Goal: Transaction & Acquisition: Purchase product/service

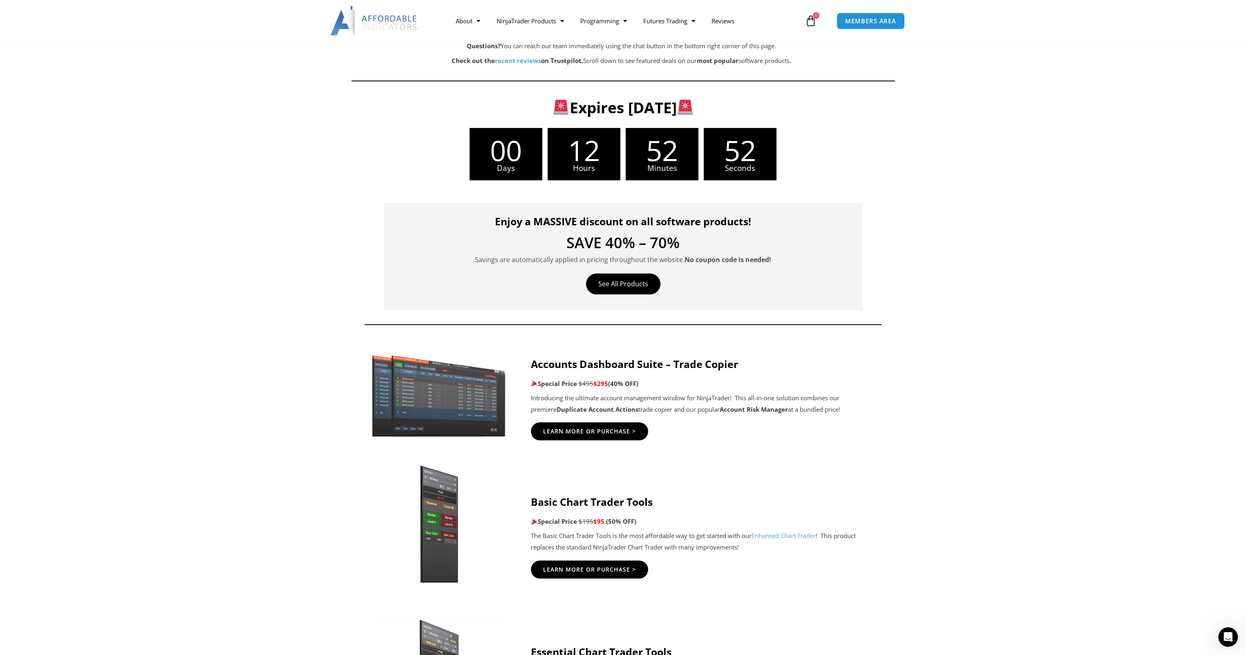
scroll to position [163, 0]
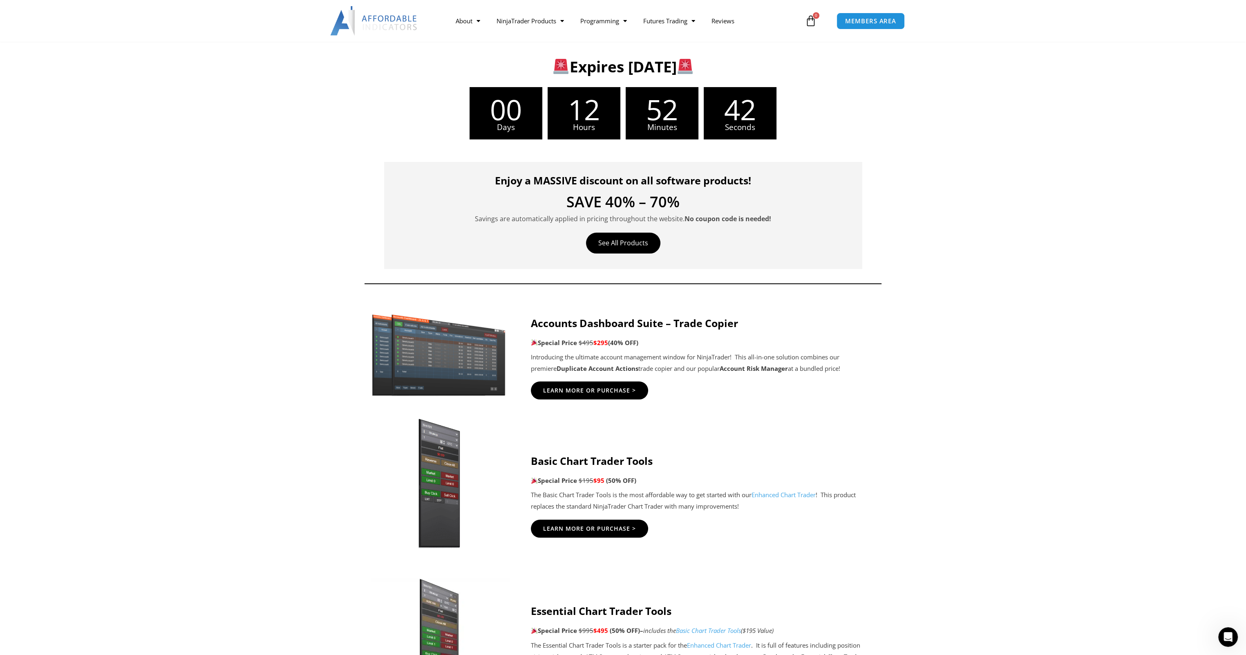
click at [434, 522] on img at bounding box center [439, 483] width 157 height 135
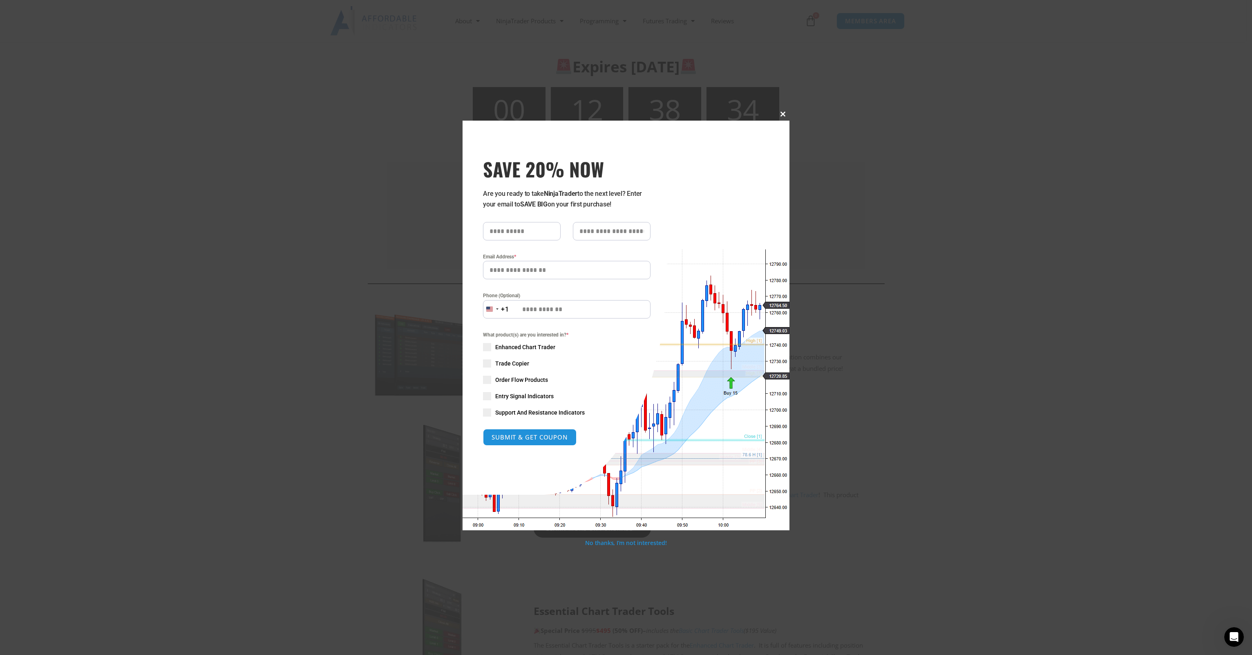
click at [784, 115] on span at bounding box center [783, 114] width 13 height 5
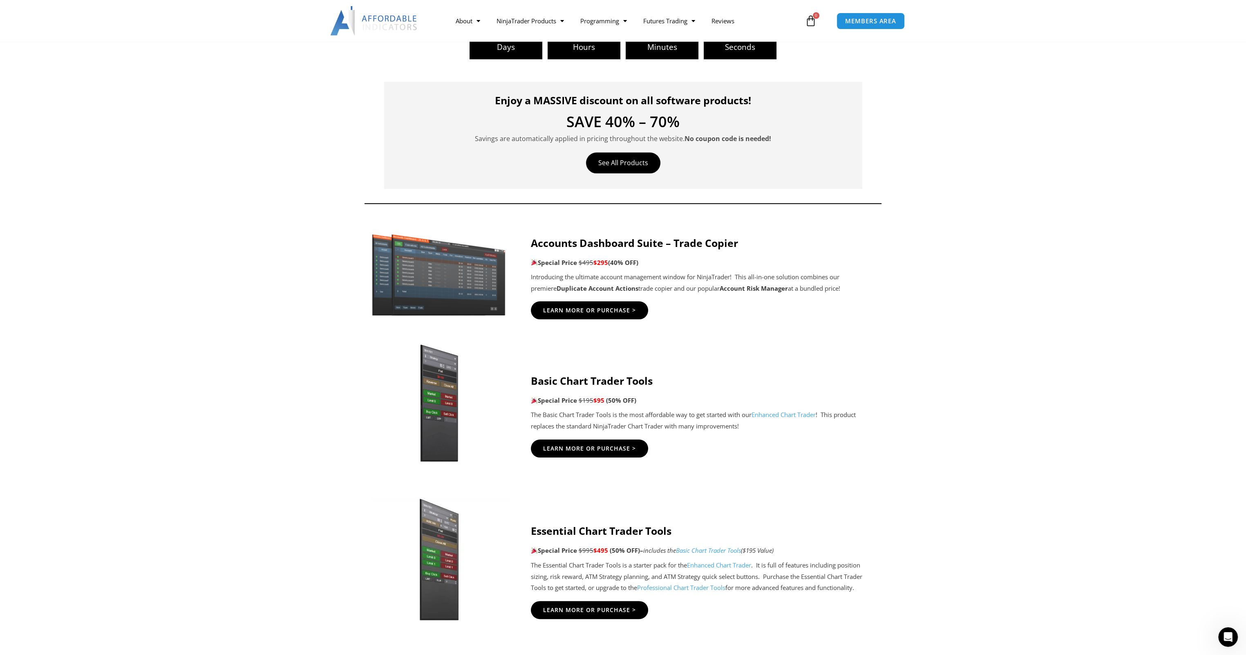
scroll to position [245, 0]
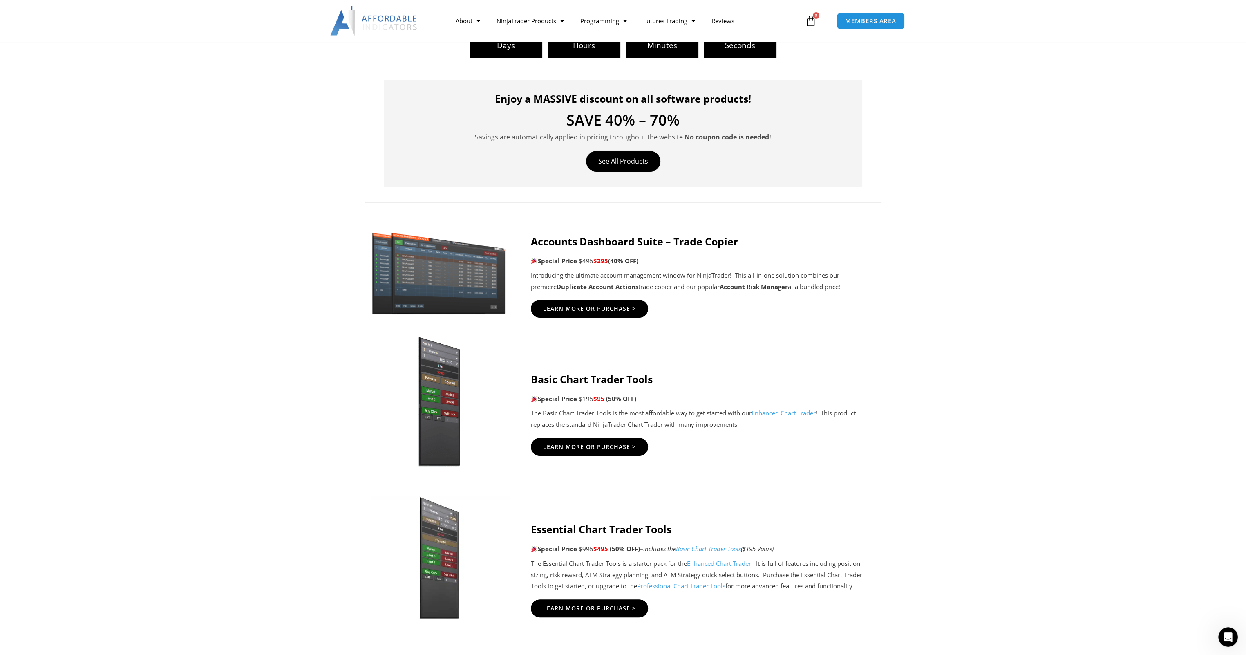
click at [437, 428] on img at bounding box center [439, 401] width 157 height 135
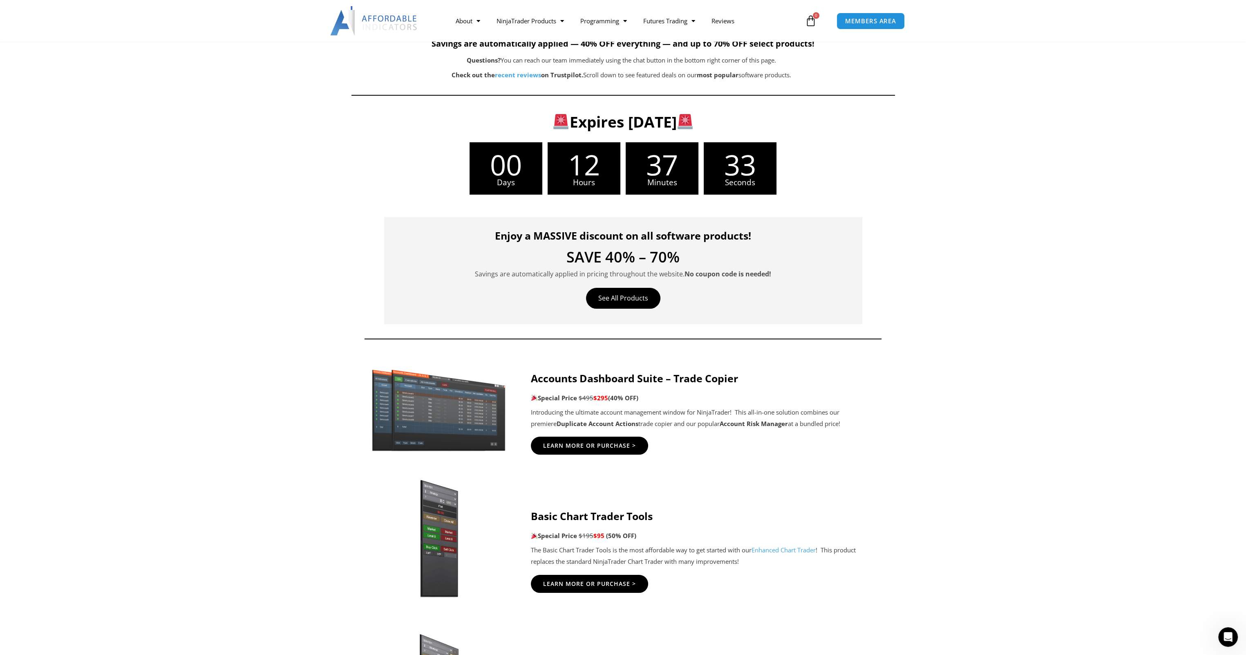
scroll to position [123, 0]
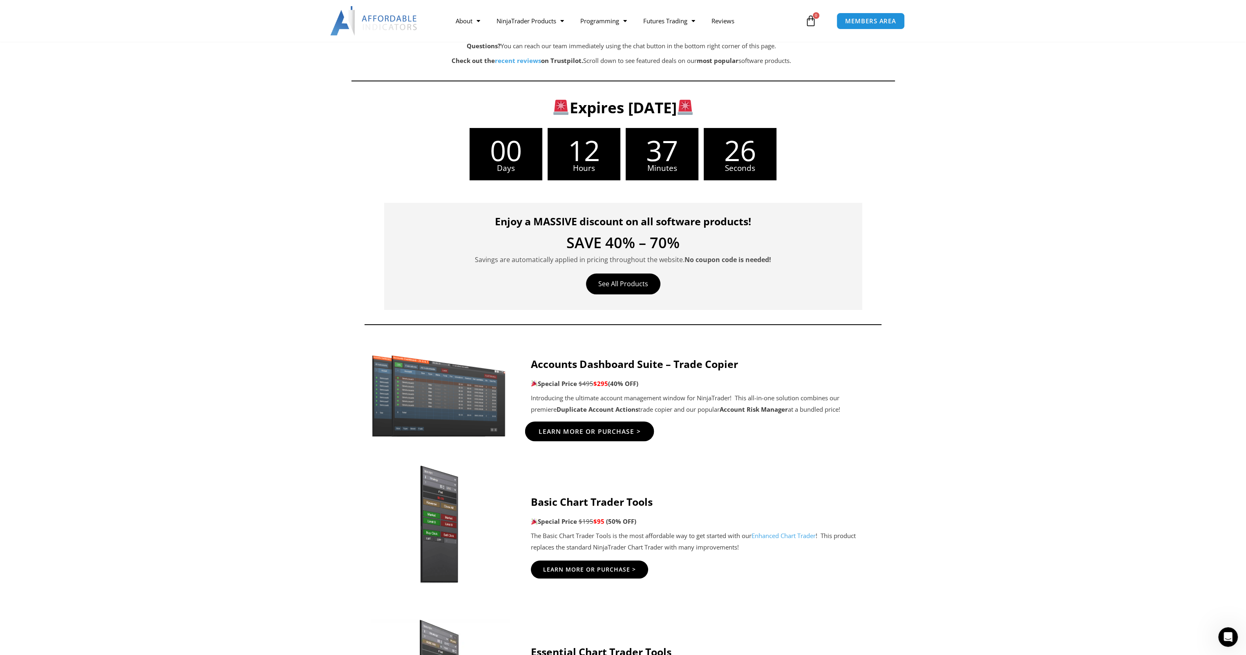
click at [573, 430] on span "Learn More Or Purchase >" at bounding box center [589, 431] width 102 height 6
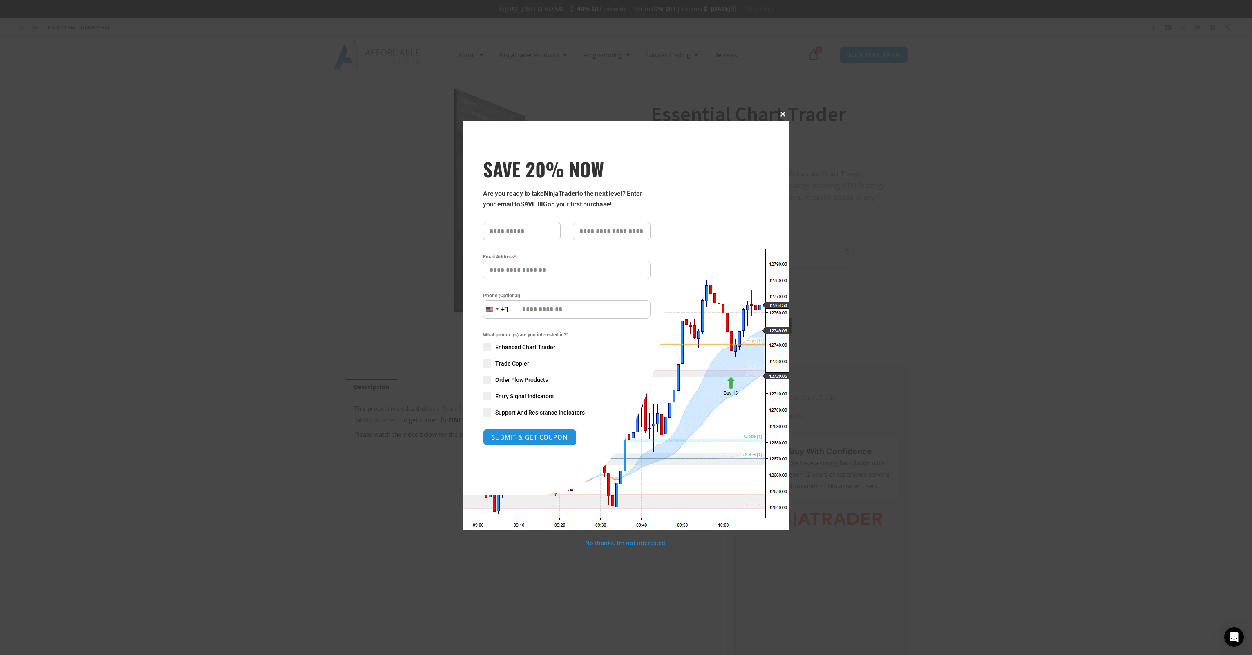
click at [782, 114] on span at bounding box center [783, 114] width 13 height 5
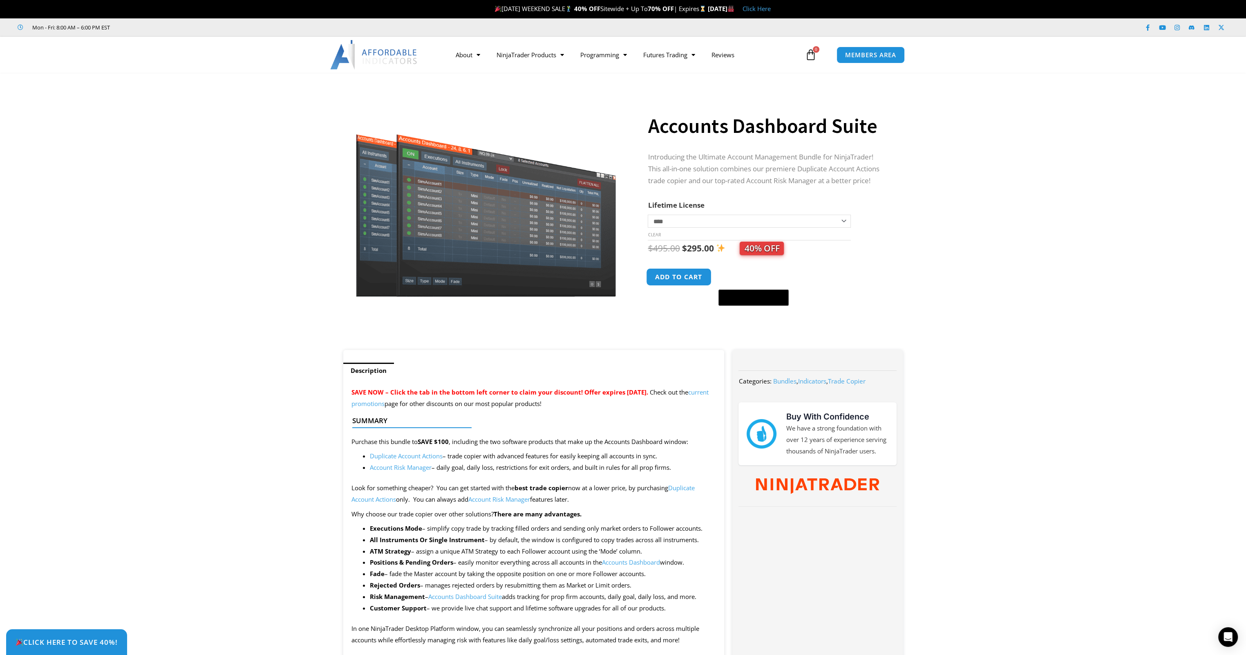
click at [678, 276] on button "Add to cart" at bounding box center [679, 277] width 65 height 18
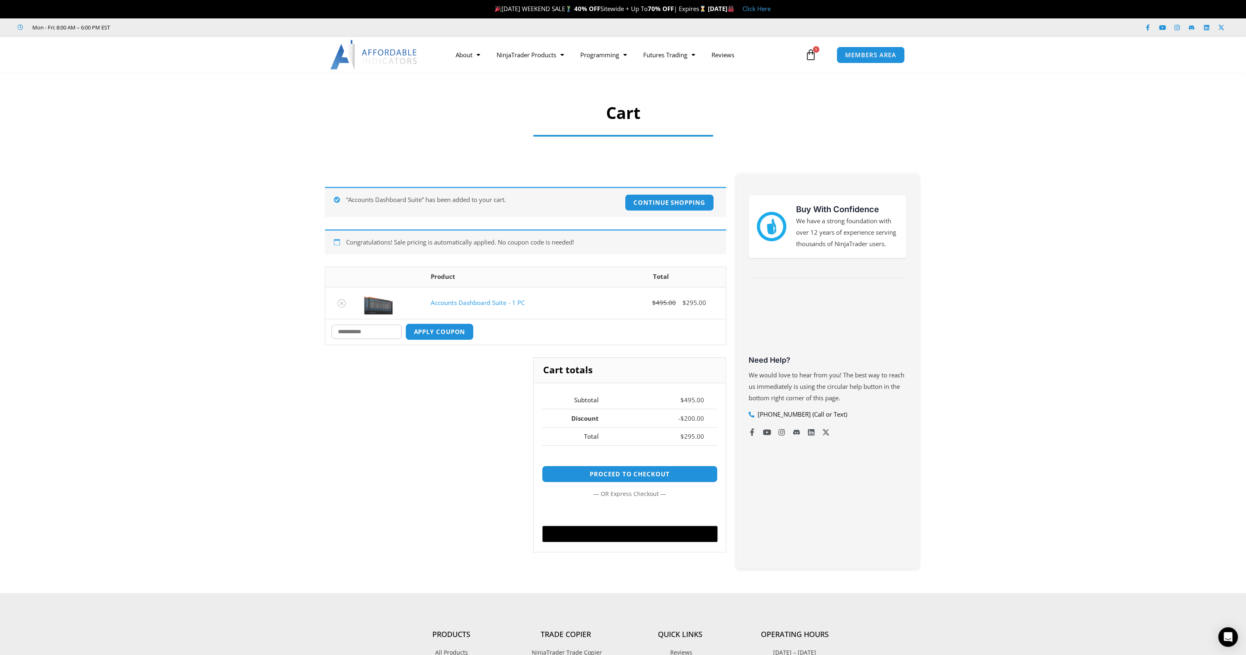
click at [355, 330] on input "Coupon:" at bounding box center [366, 332] width 70 height 14
type input "***"
click at [441, 329] on button "Apply coupon" at bounding box center [439, 332] width 72 height 18
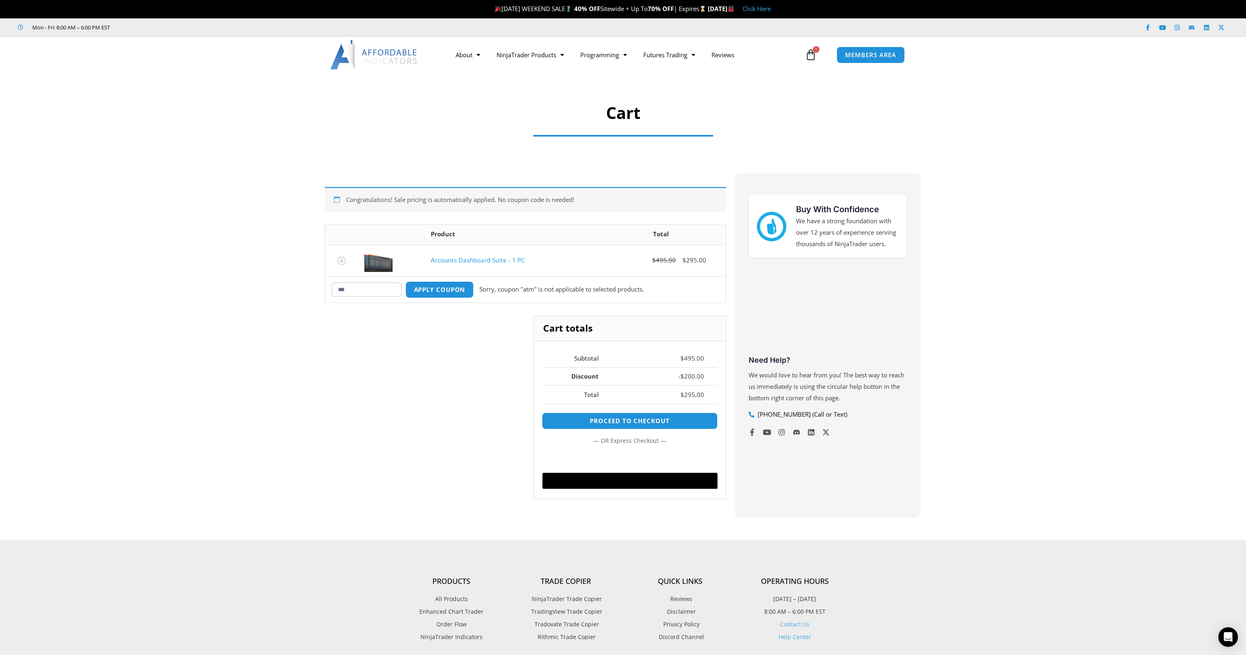
drag, startPoint x: 356, startPoint y: 289, endPoint x: 323, endPoint y: 289, distance: 32.7
click at [323, 289] on div "Congratulations! Sale pricing is automatically applied. No coupon code is neede…" at bounding box center [526, 345] width 410 height 341
click at [341, 259] on icon "Remove Accounts Dashboard Suite - 1 PC from cart" at bounding box center [342, 261] width 6 height 6
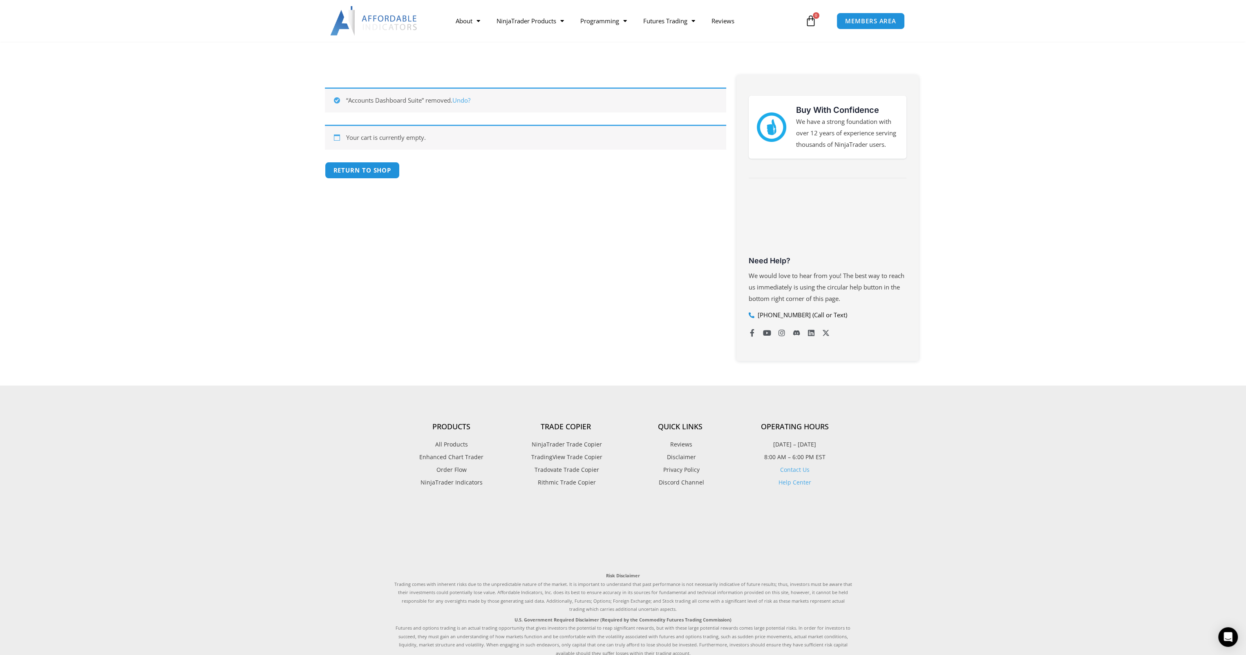
scroll to position [64, 0]
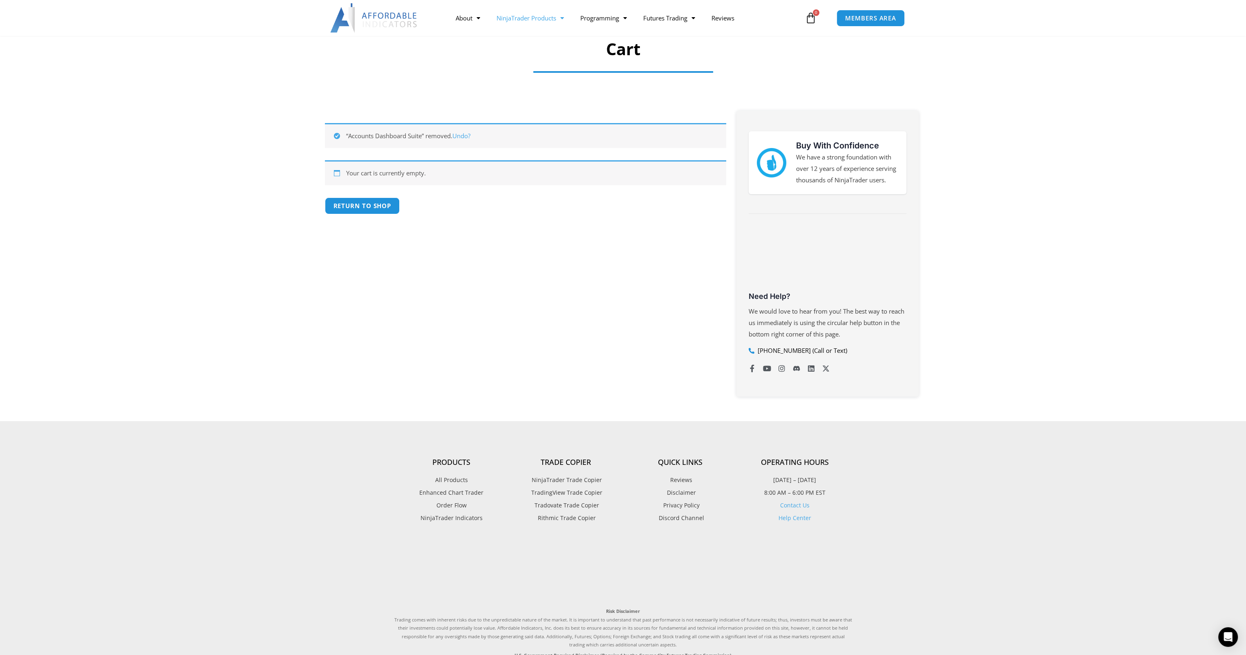
click at [545, 16] on link "NinjaTrader Products" at bounding box center [530, 18] width 84 height 19
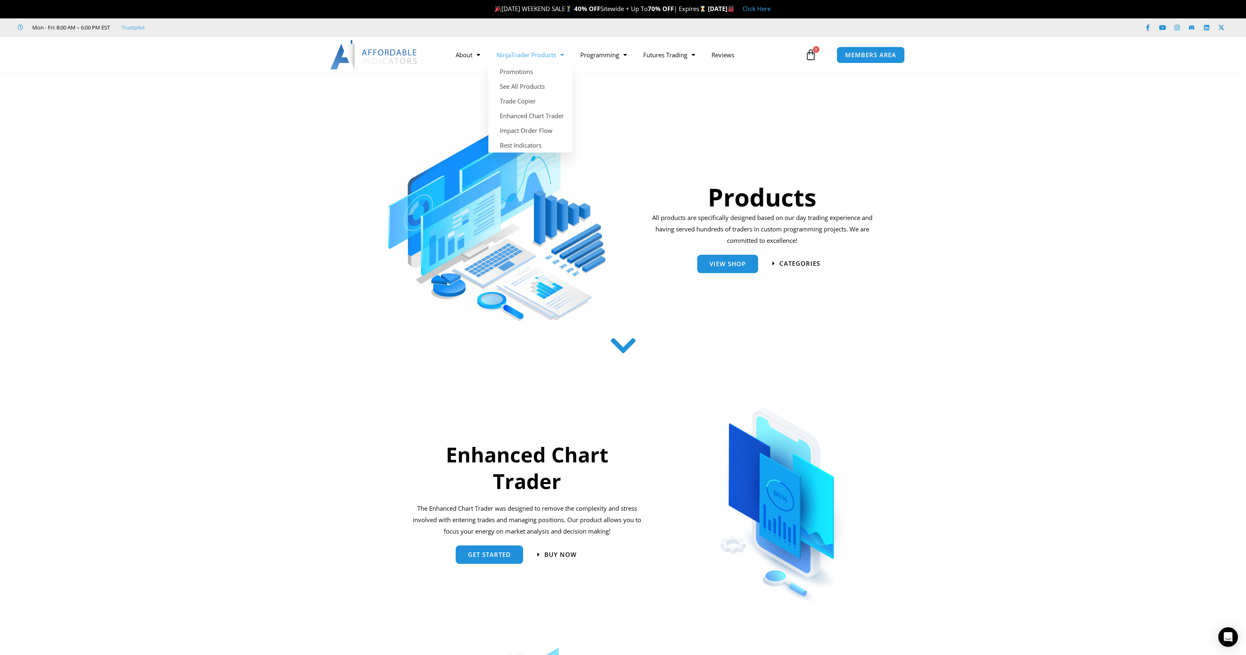
click at [517, 58] on link "NinjaTrader Products" at bounding box center [530, 54] width 84 height 19
click at [517, 56] on link "NinjaTrader Products" at bounding box center [530, 54] width 84 height 19
click at [519, 54] on link "NinjaTrader Products" at bounding box center [530, 54] width 84 height 19
click at [562, 54] on span "Menu" at bounding box center [560, 55] width 8 height 14
click at [517, 115] on link "Enhanced Chart Trader" at bounding box center [530, 115] width 84 height 15
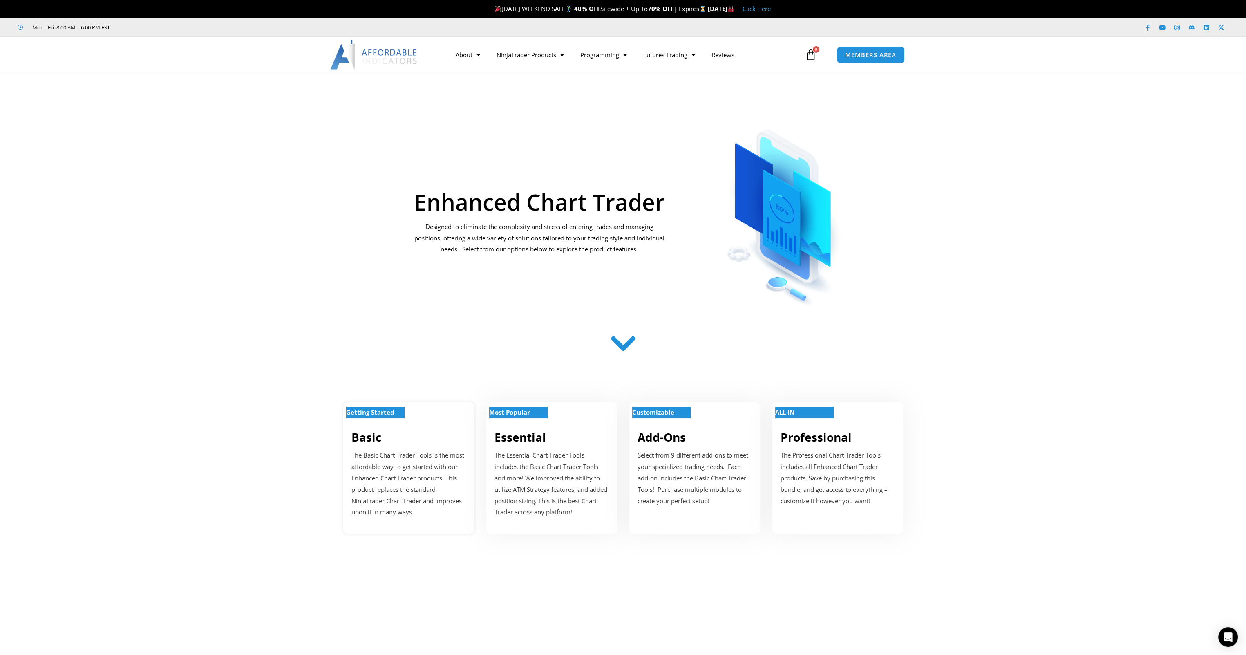
click at [374, 477] on p "The Basic Chart Trader Tools is the most affordable way to get started with our…" at bounding box center [409, 484] width 114 height 68
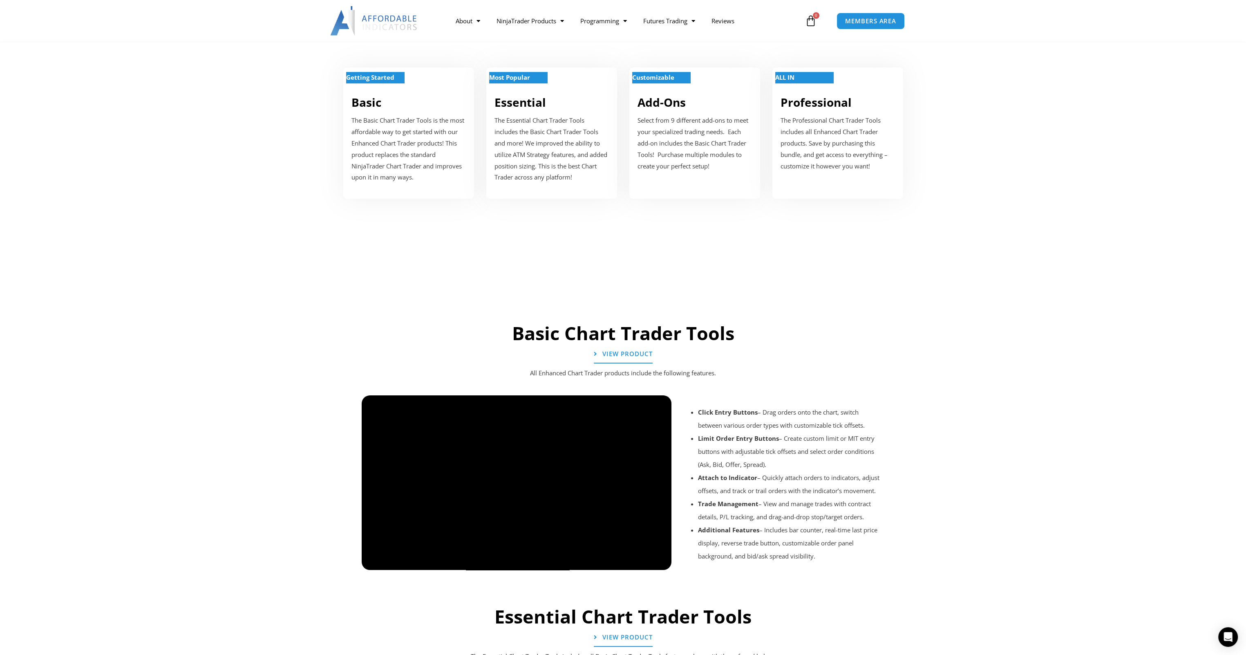
scroll to position [327, 0]
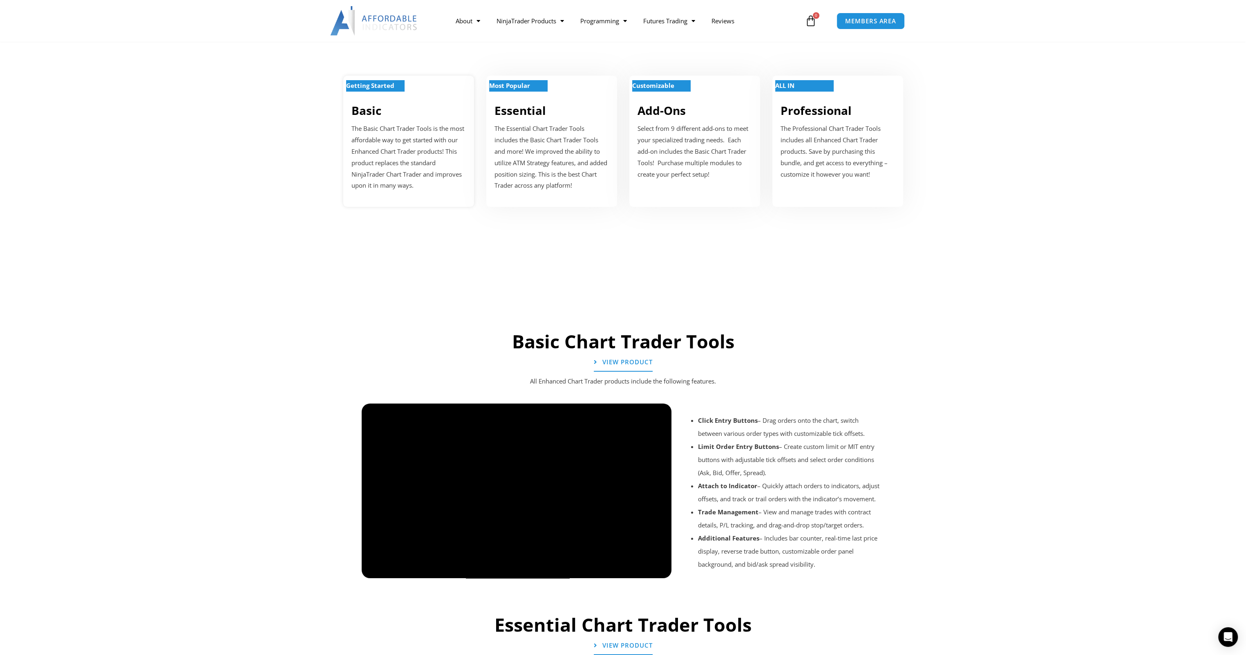
click at [370, 86] on strong "Getting Started" at bounding box center [370, 85] width 48 height 8
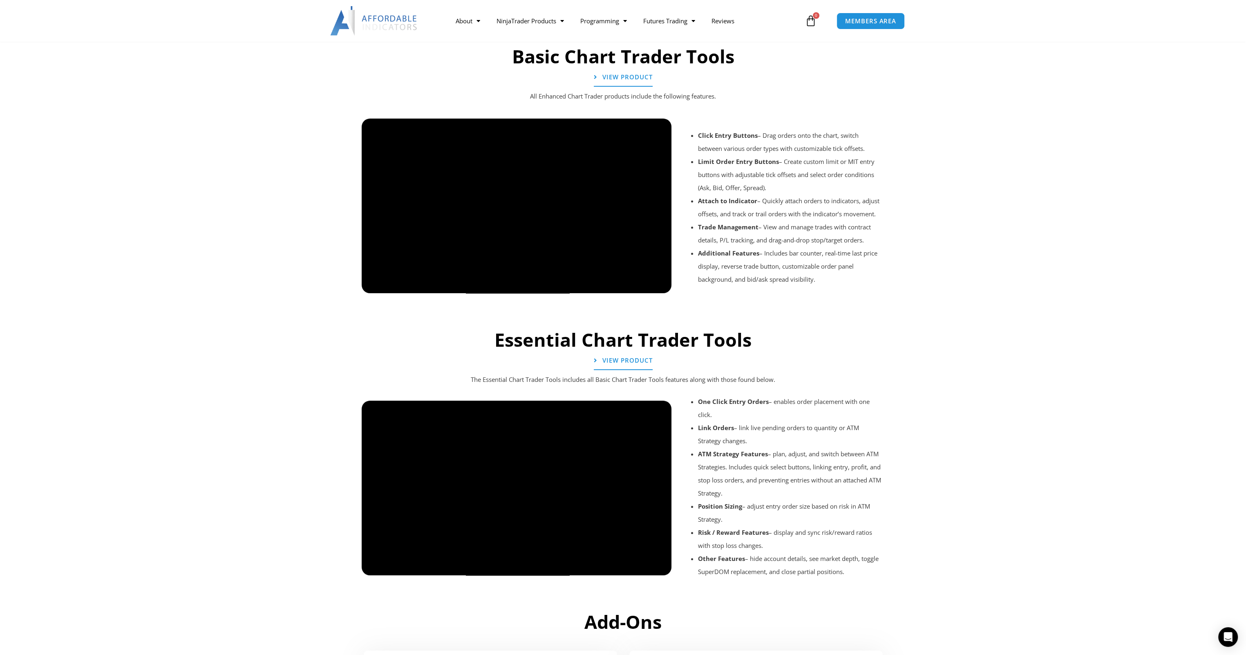
scroll to position [613, 0]
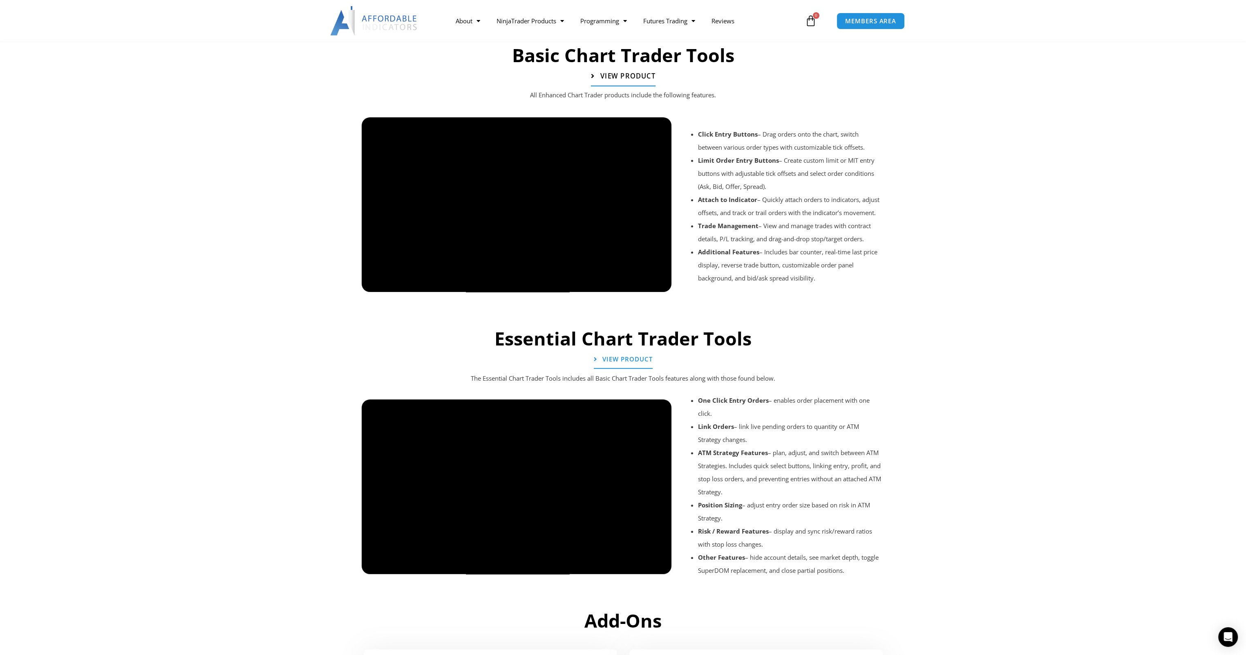
click at [623, 73] on span "View Product" at bounding box center [627, 75] width 55 height 7
click at [593, 75] on icon at bounding box center [593, 75] width 4 height 7
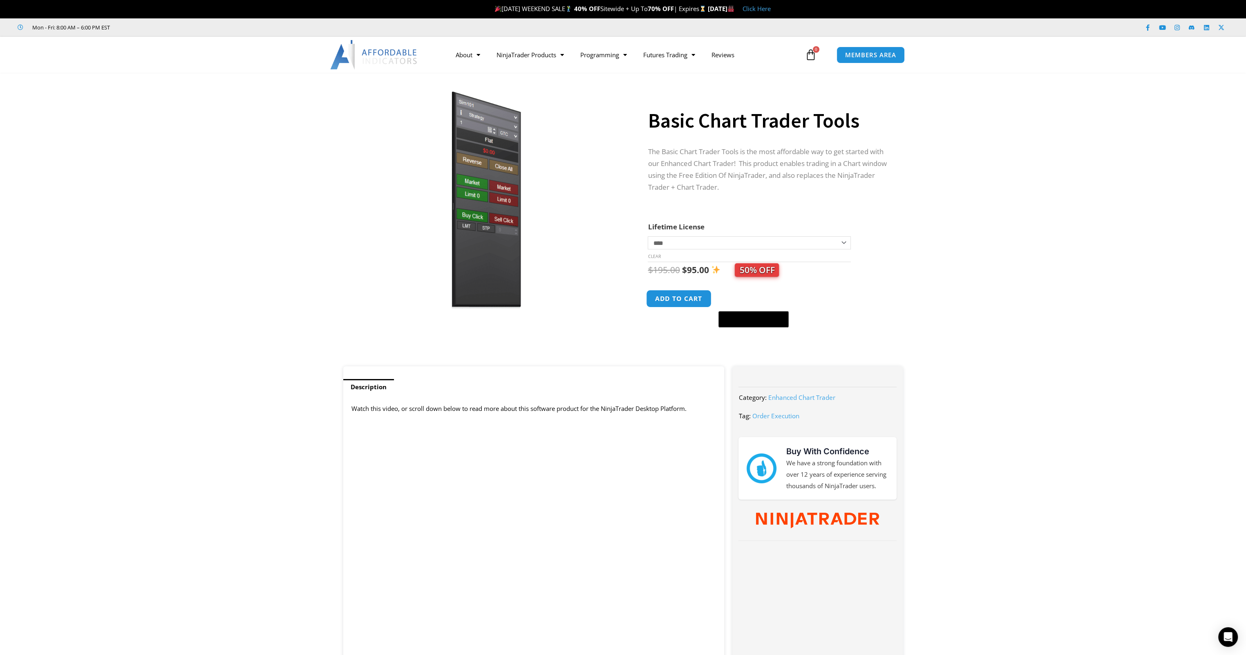
click at [680, 298] on button "Add to cart" at bounding box center [679, 299] width 65 height 18
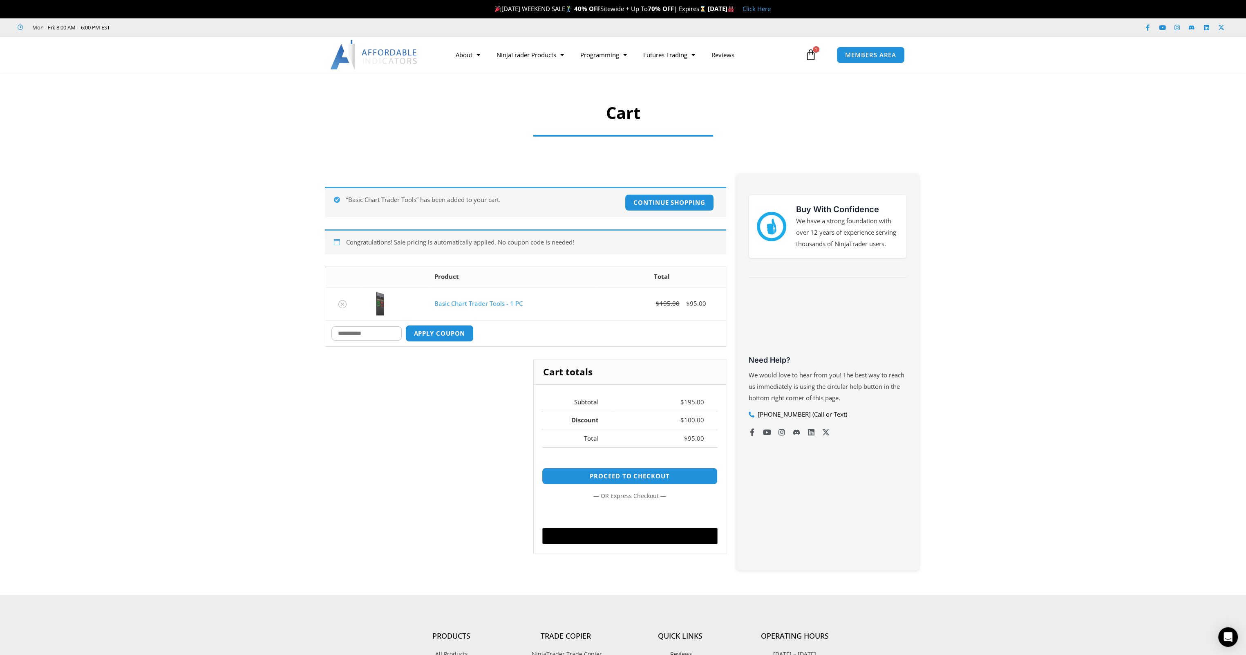
click at [469, 302] on link "Basic Chart Trader Tools - 1 PC" at bounding box center [479, 303] width 88 height 8
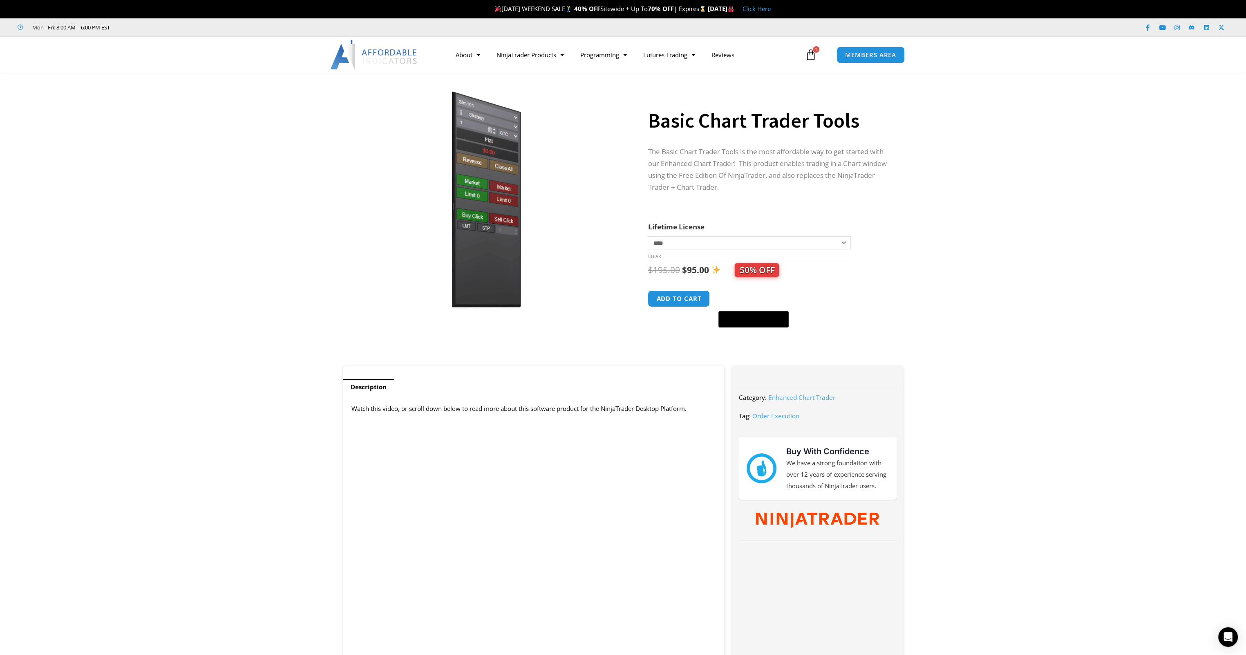
click at [485, 260] on img at bounding box center [486, 200] width 263 height 226
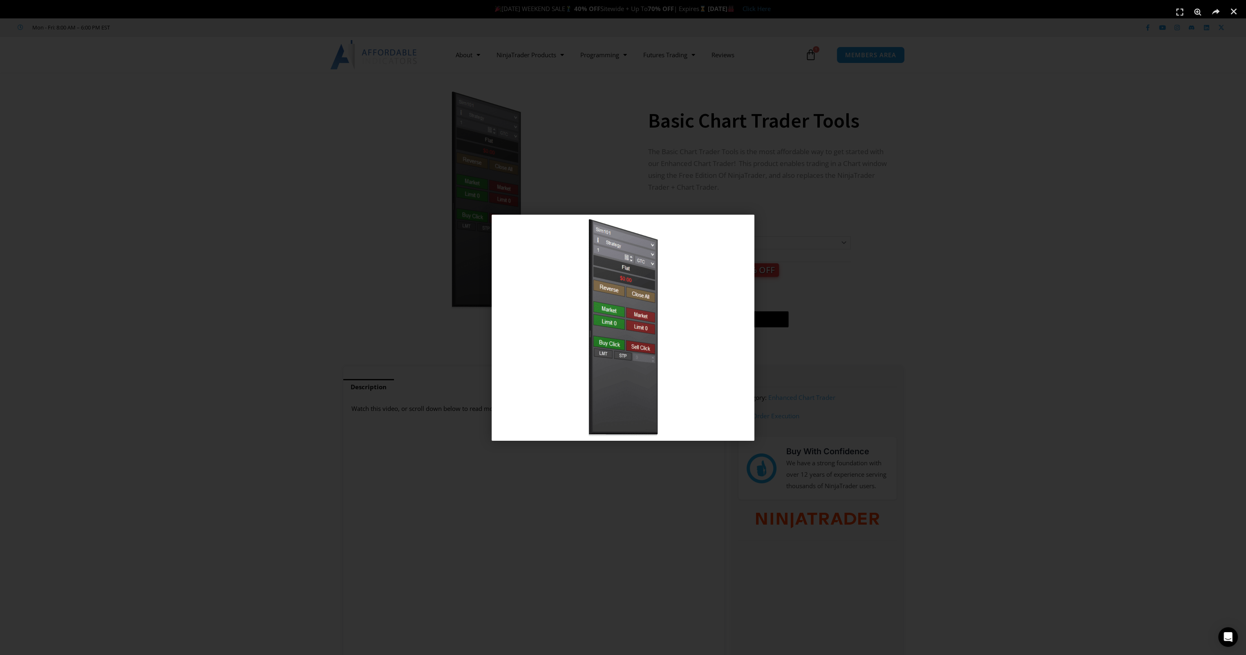
click at [559, 357] on img "1 / 1" at bounding box center [623, 328] width 263 height 226
click at [291, 289] on div "1 / 1" at bounding box center [623, 328] width 1189 height 598
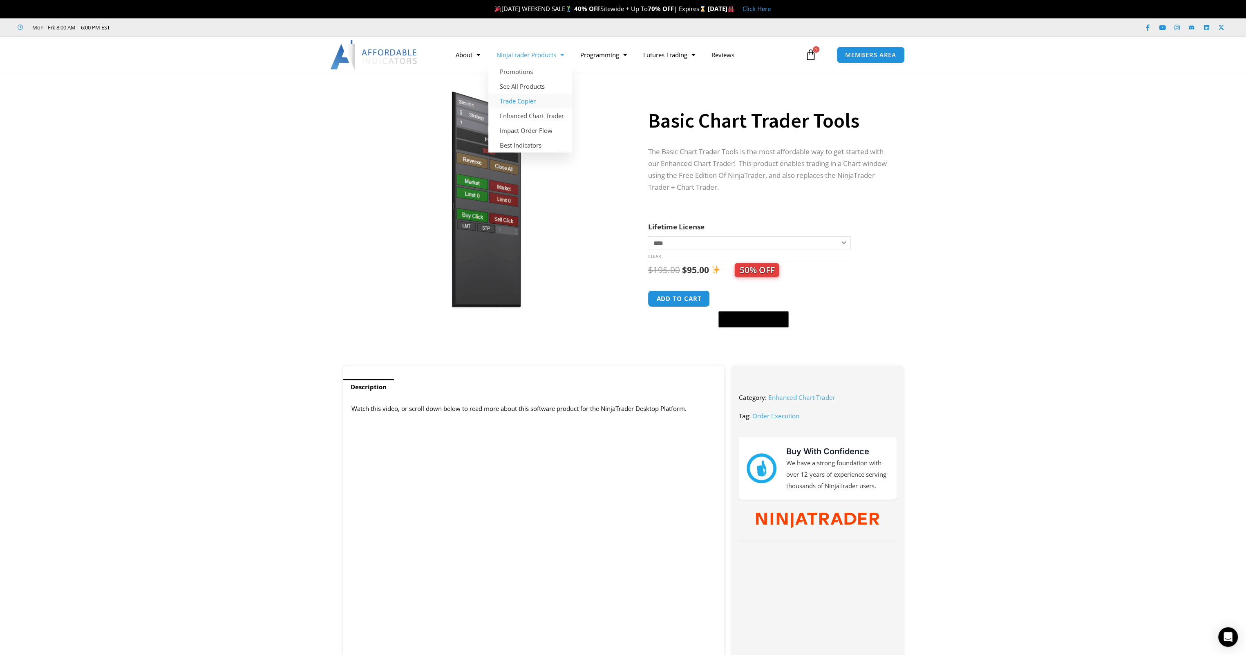
click at [513, 101] on link "Trade Copier" at bounding box center [530, 101] width 84 height 15
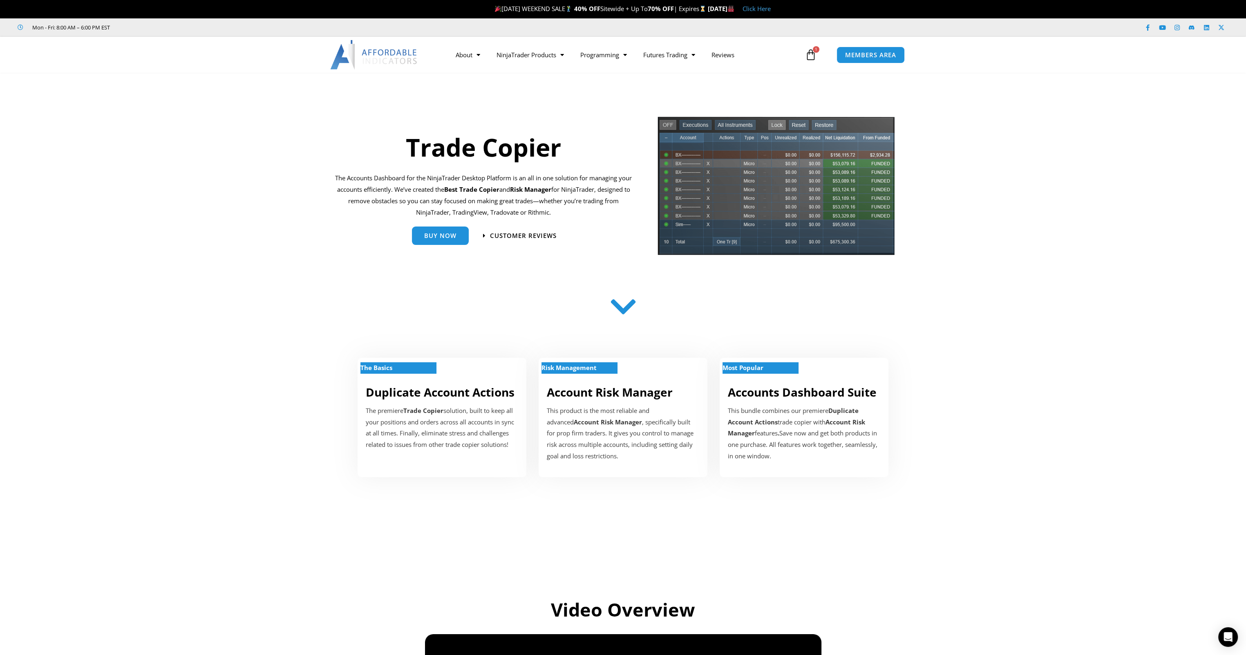
click at [811, 54] on icon at bounding box center [810, 54] width 11 height 11
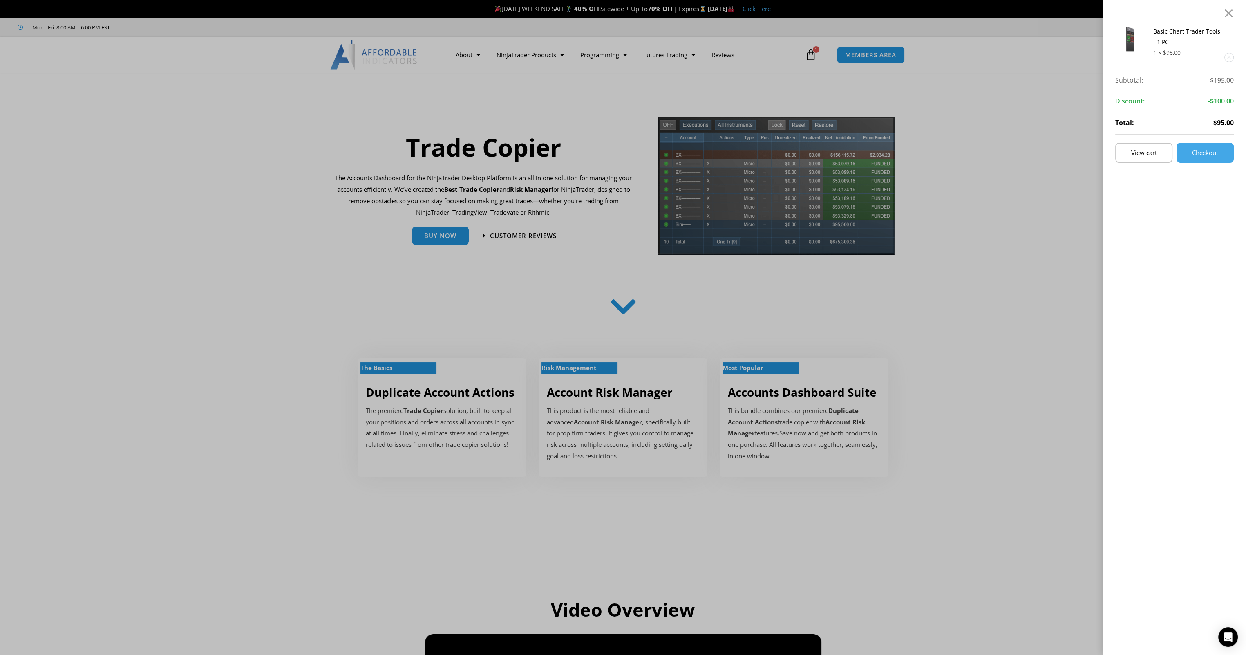
click at [811, 54] on div "Basic Chart Trader Tools - 1 PC 1 × $ 95.00 Subtotal: $ 195.00 Subtotal: $195.0…" at bounding box center [623, 327] width 1246 height 655
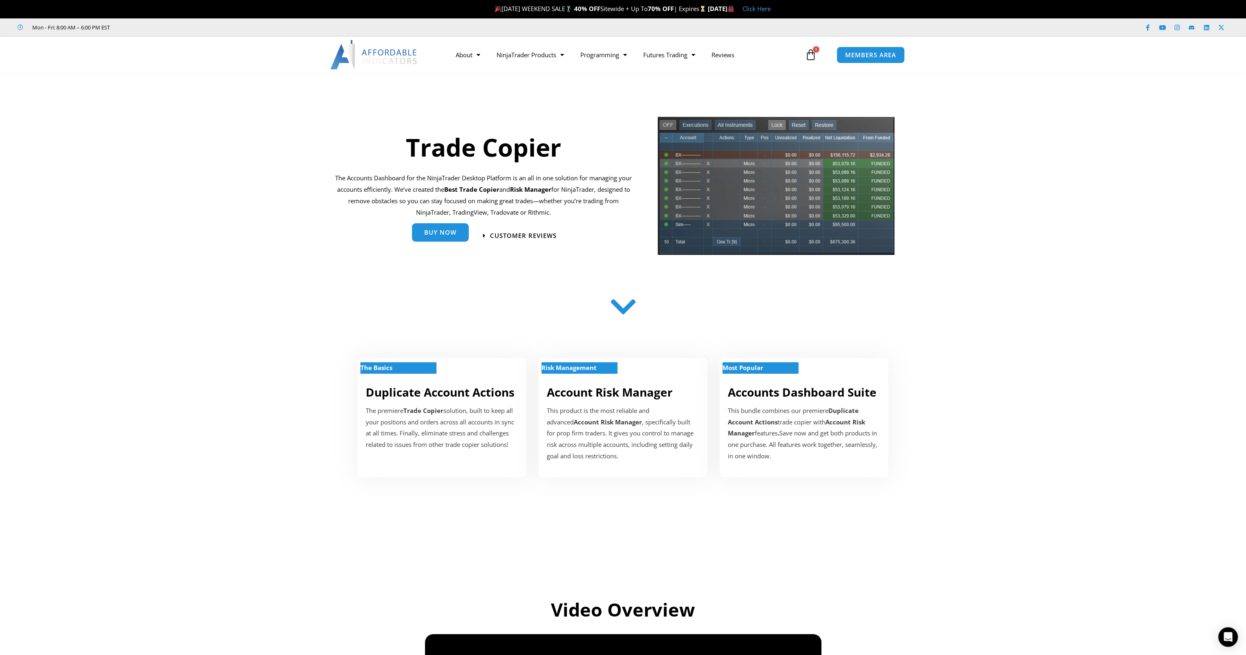
click at [435, 232] on span "Buy Now" at bounding box center [440, 232] width 32 height 6
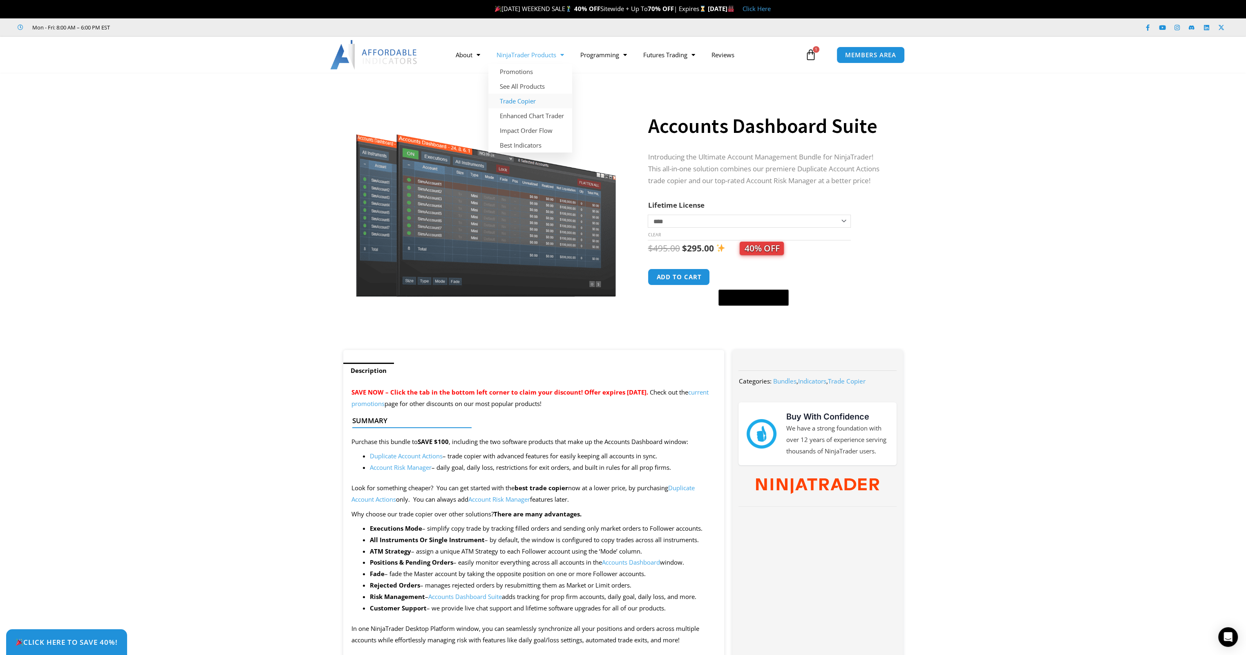
click at [518, 99] on link "Trade Copier" at bounding box center [530, 101] width 84 height 15
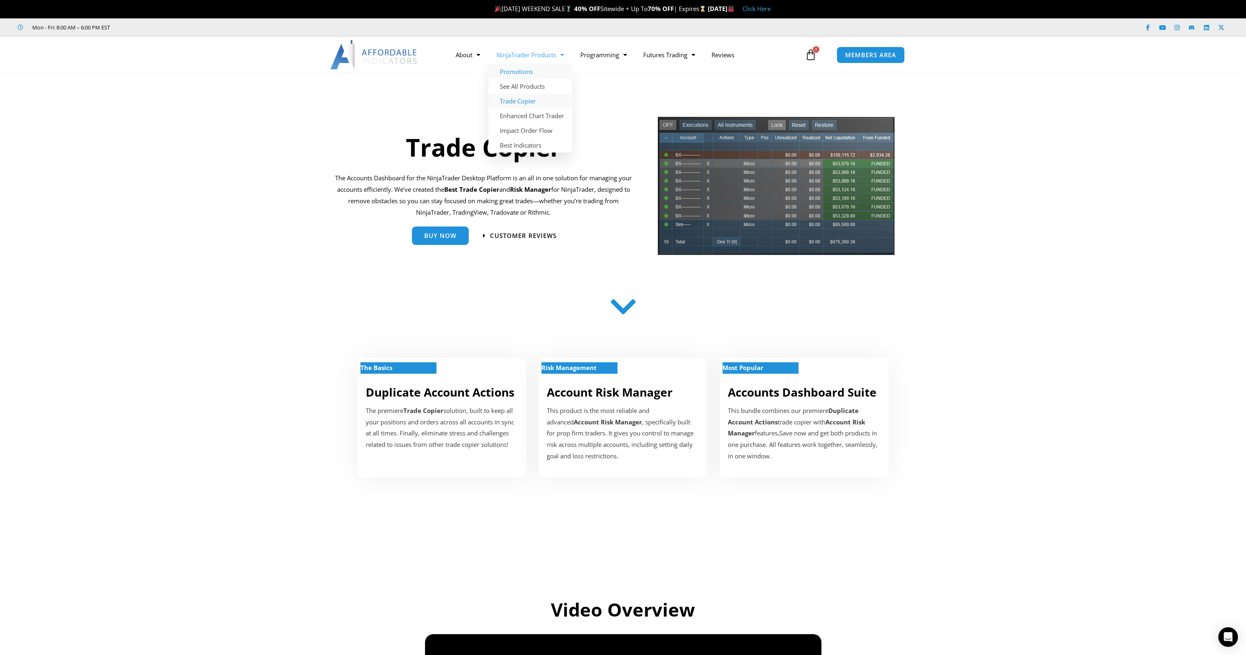
click at [514, 69] on link "Promotions" at bounding box center [530, 71] width 84 height 15
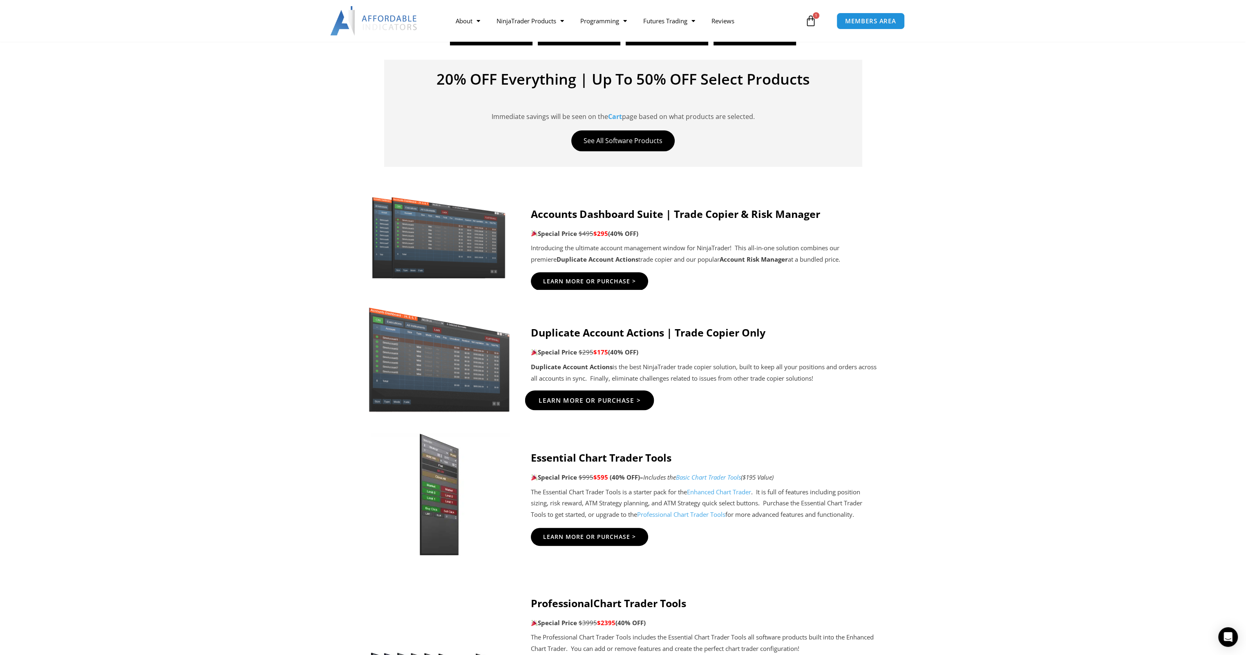
scroll to position [327, 0]
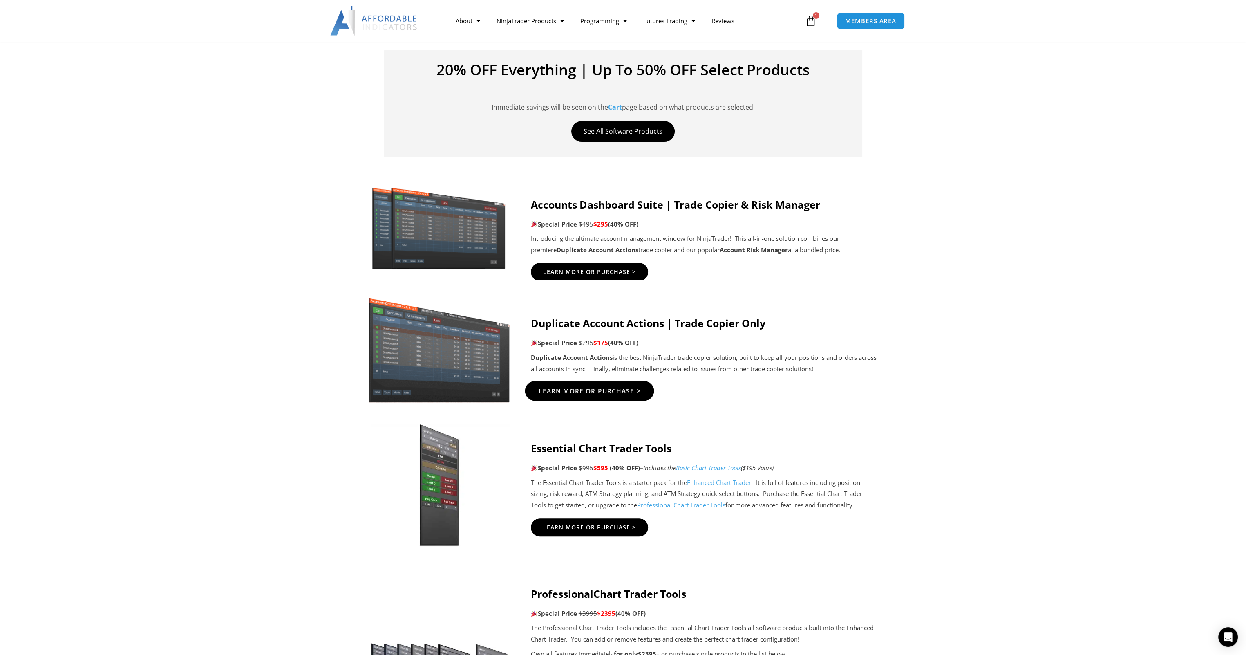
click at [577, 387] on span "Learn More Or Purchase >" at bounding box center [589, 390] width 102 height 6
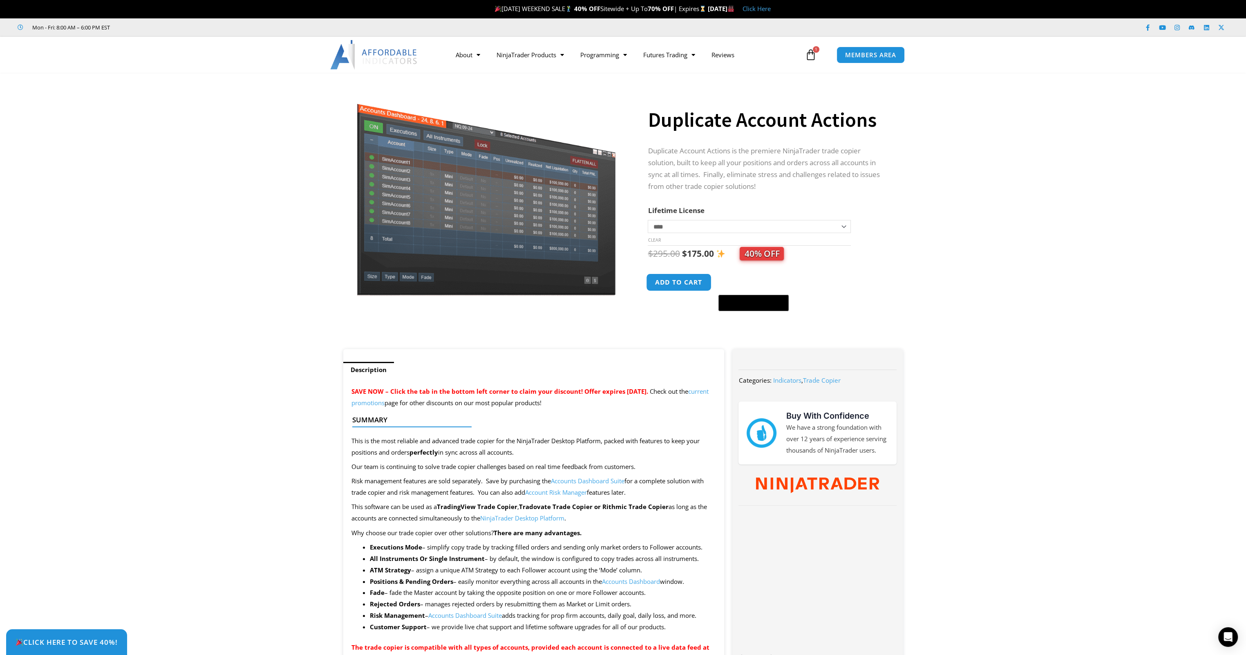
click at [678, 282] on button "Add to cart" at bounding box center [679, 282] width 65 height 18
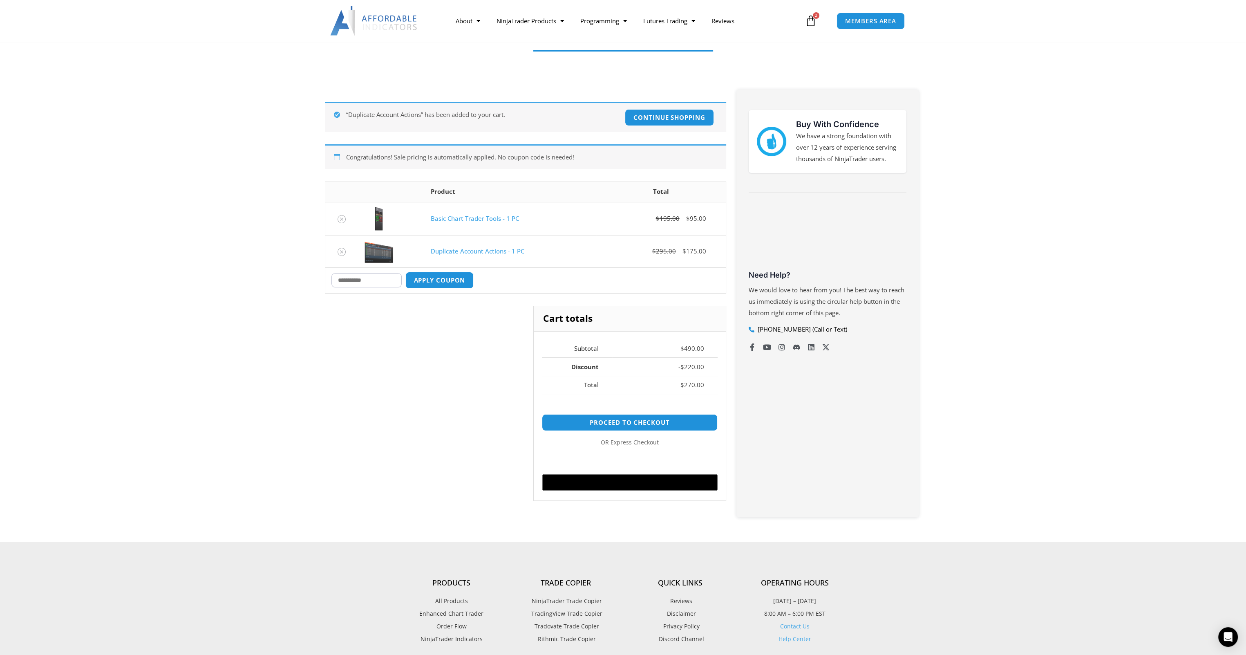
scroll to position [41, 0]
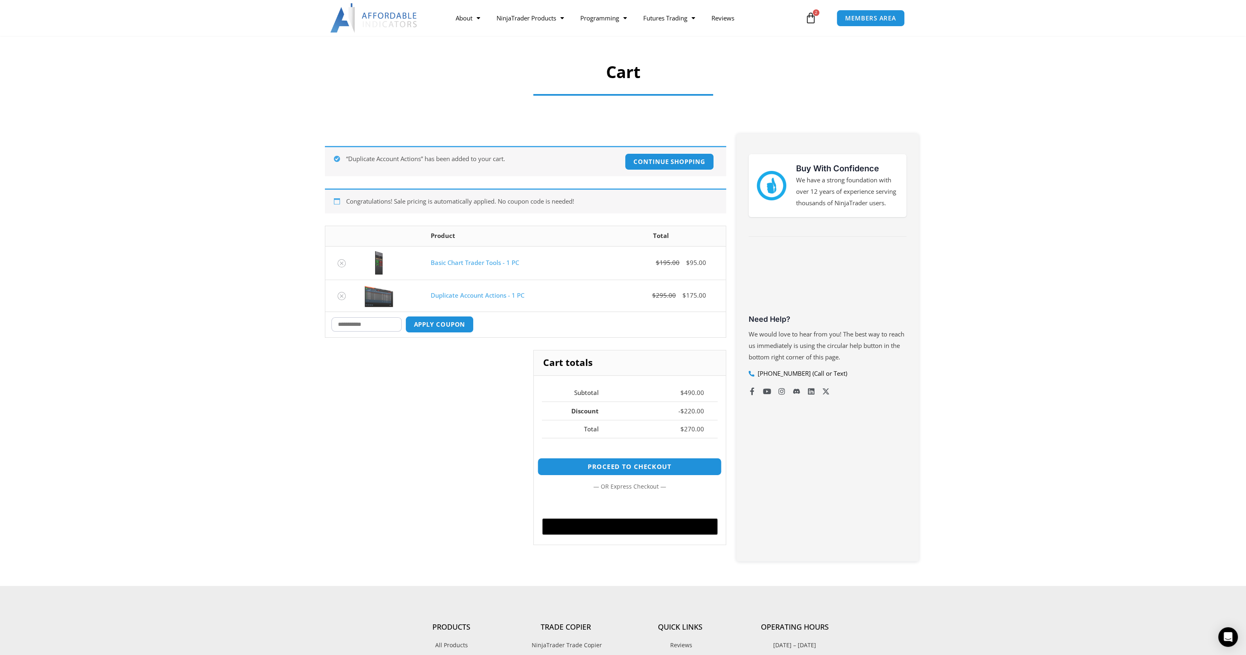
click at [619, 462] on link "Proceed to checkout" at bounding box center [630, 467] width 184 height 18
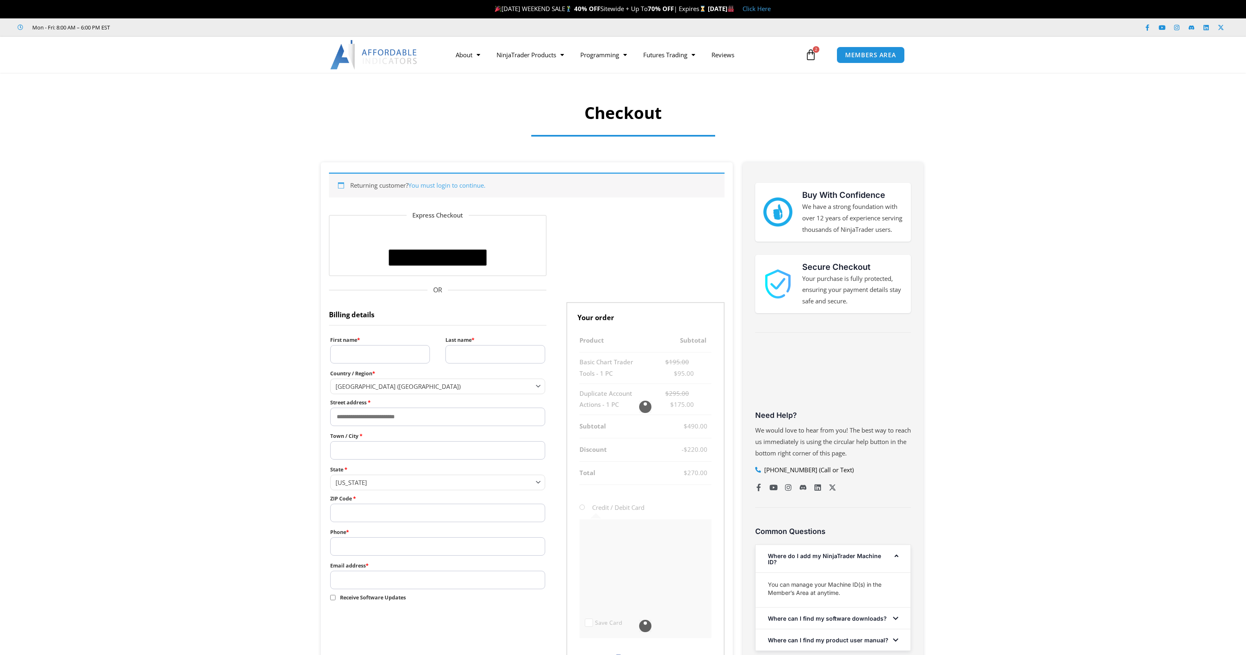
select select "**"
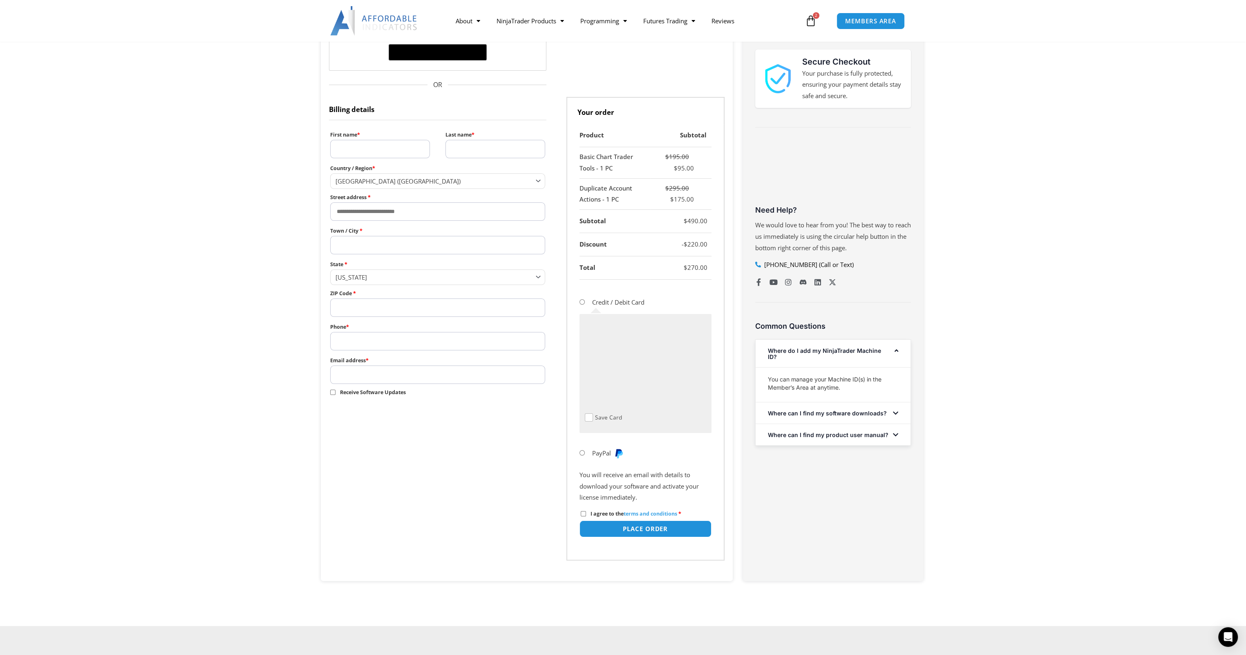
scroll to position [286, 0]
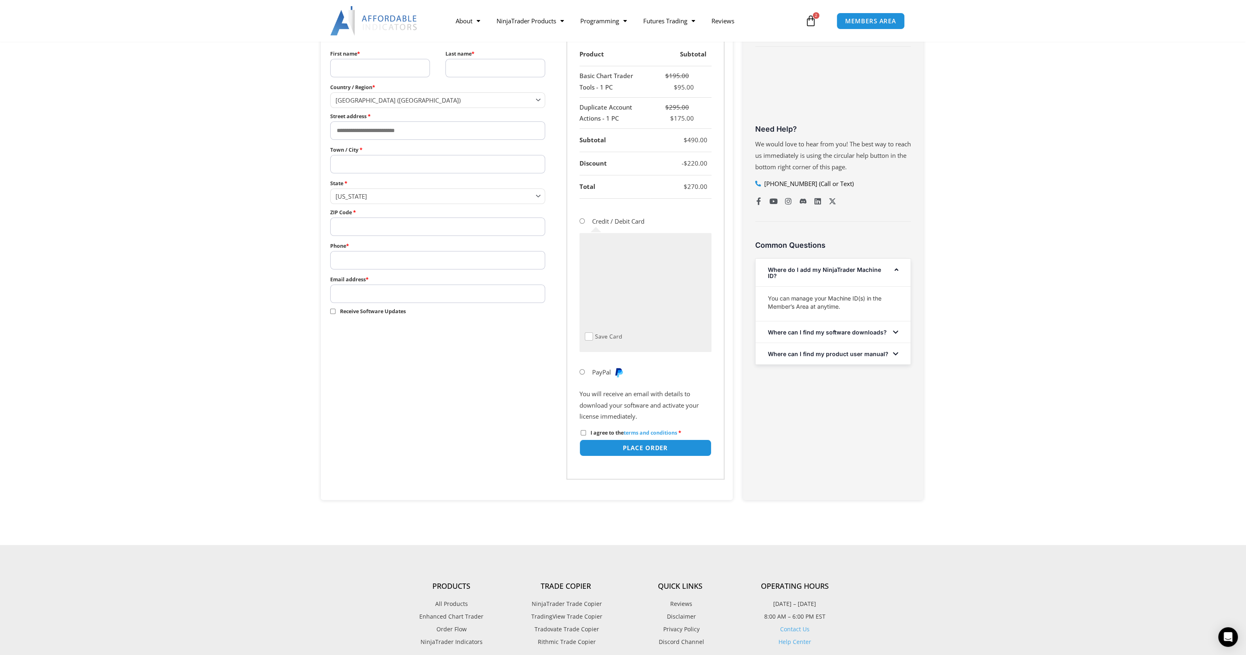
click at [342, 63] on input "First name *" at bounding box center [380, 68] width 100 height 18
type input "******"
type input "*********"
type input "**********"
type input "********"
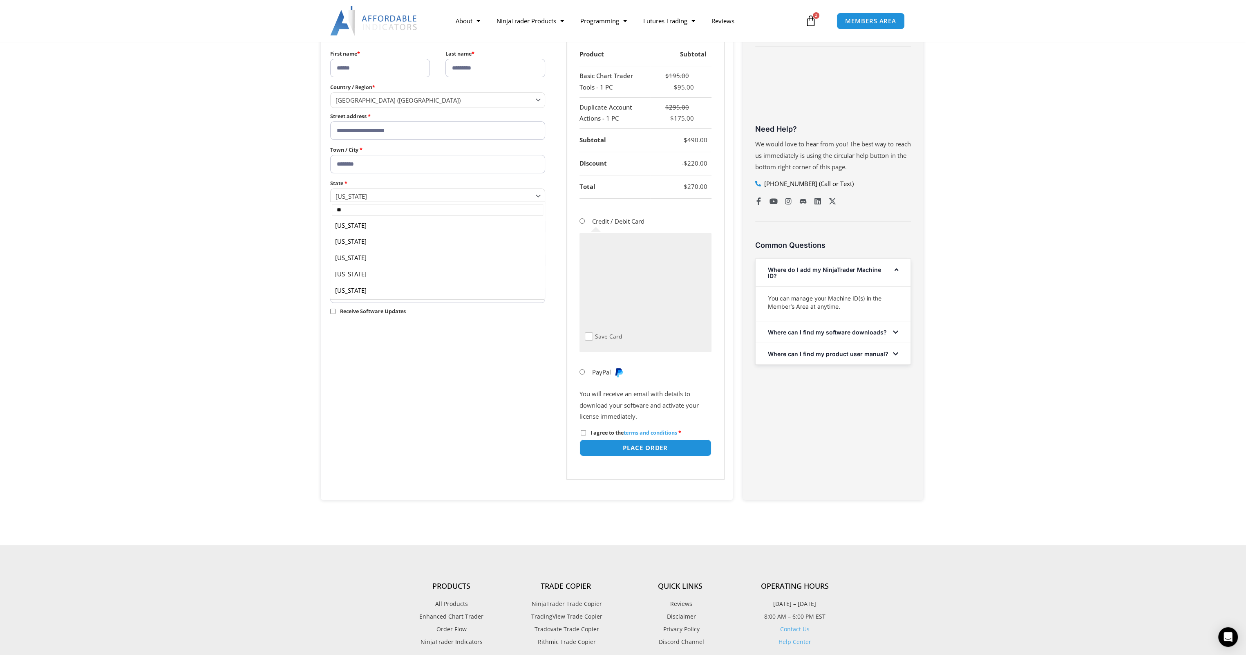
scroll to position [0, 0]
type input "*"
click at [397, 195] on span "Georgia" at bounding box center [434, 196] width 197 height 8
click at [367, 195] on span "Georgia" at bounding box center [434, 196] width 197 height 8
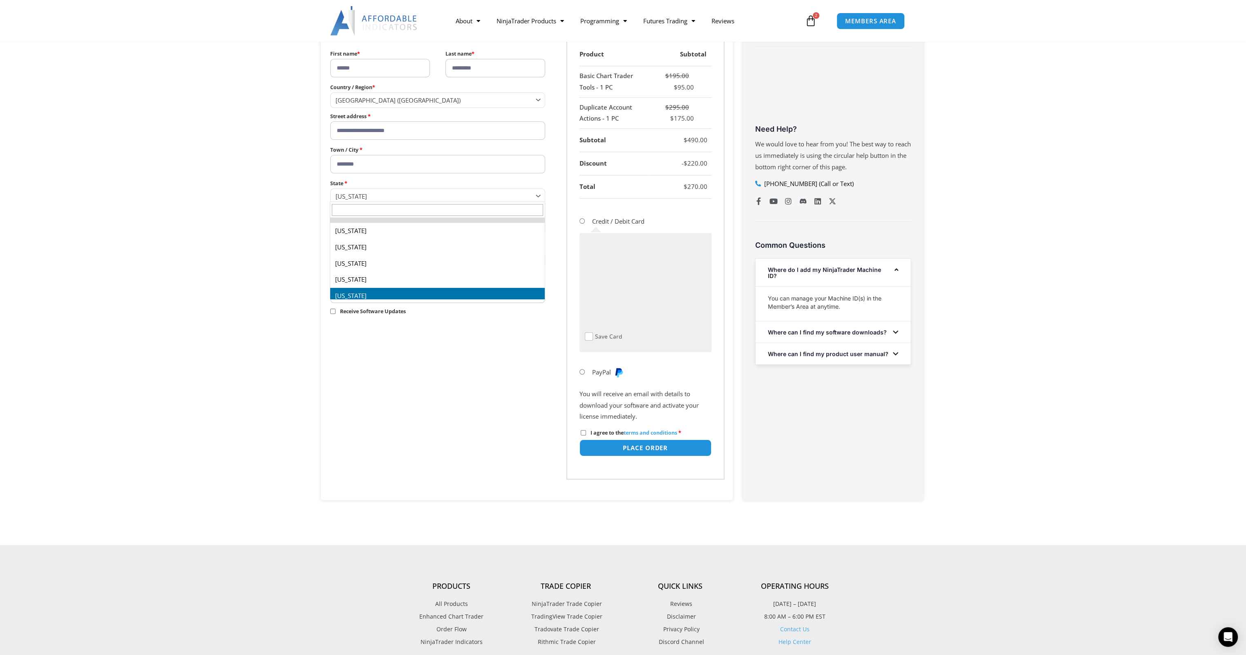
scroll to position [187, 0]
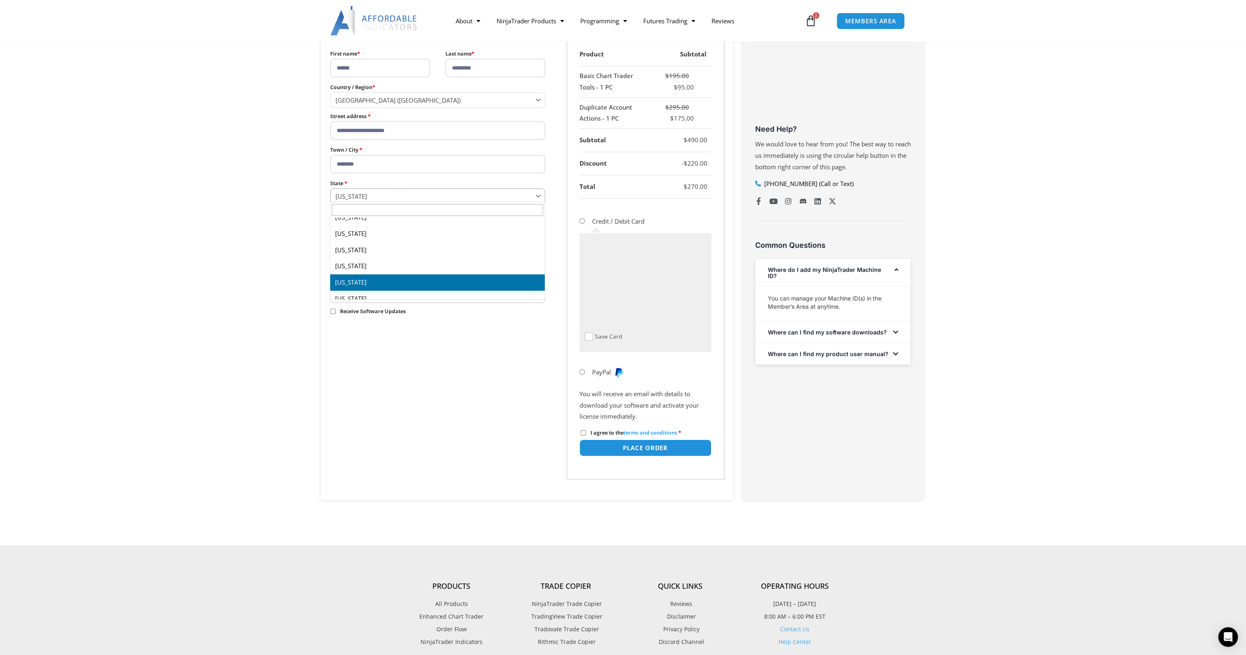
select select "**"
click at [350, 227] on input "ZIP Code *" at bounding box center [437, 226] width 215 height 18
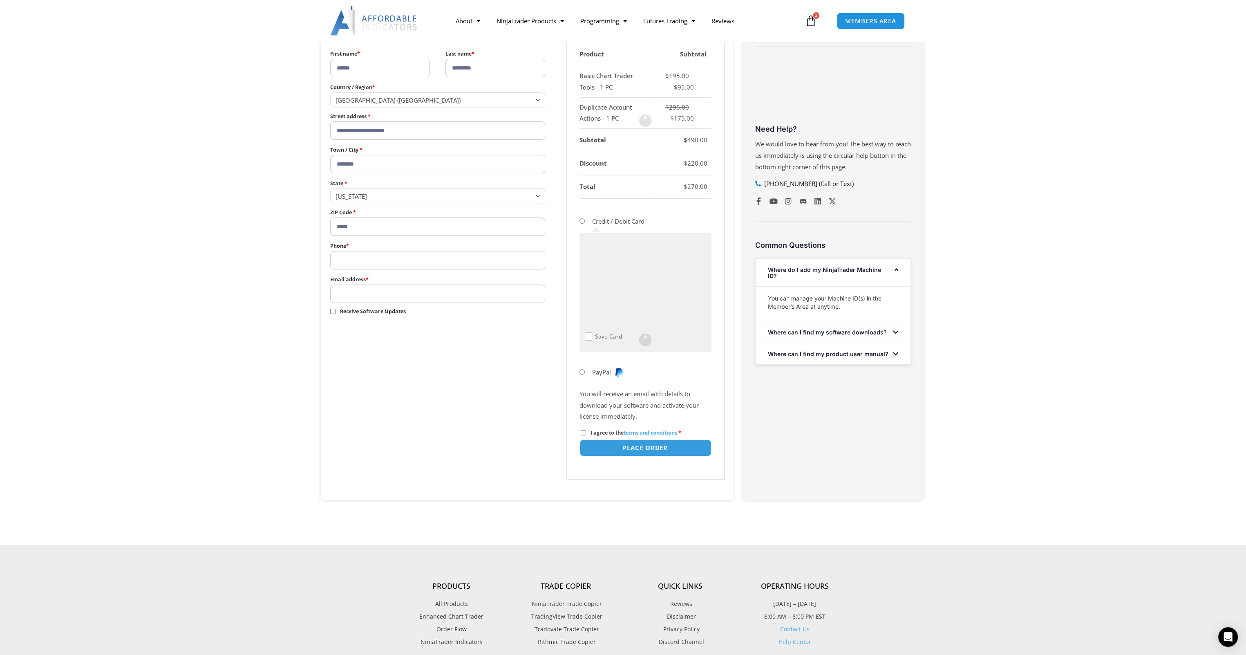
type input "*****"
click at [350, 257] on input "Phone *" at bounding box center [437, 260] width 215 height 18
type input "**********"
click at [355, 292] on input "Email address *" at bounding box center [437, 293] width 215 height 18
type input "**********"
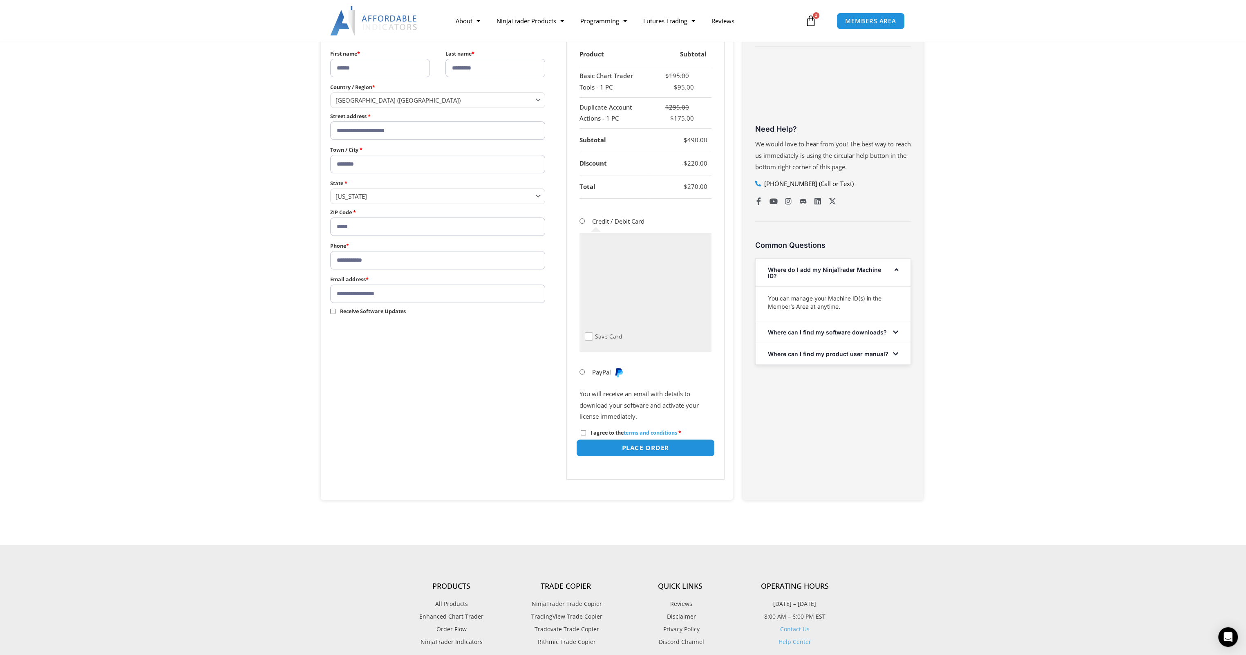
click at [640, 446] on button "Place order" at bounding box center [645, 448] width 139 height 18
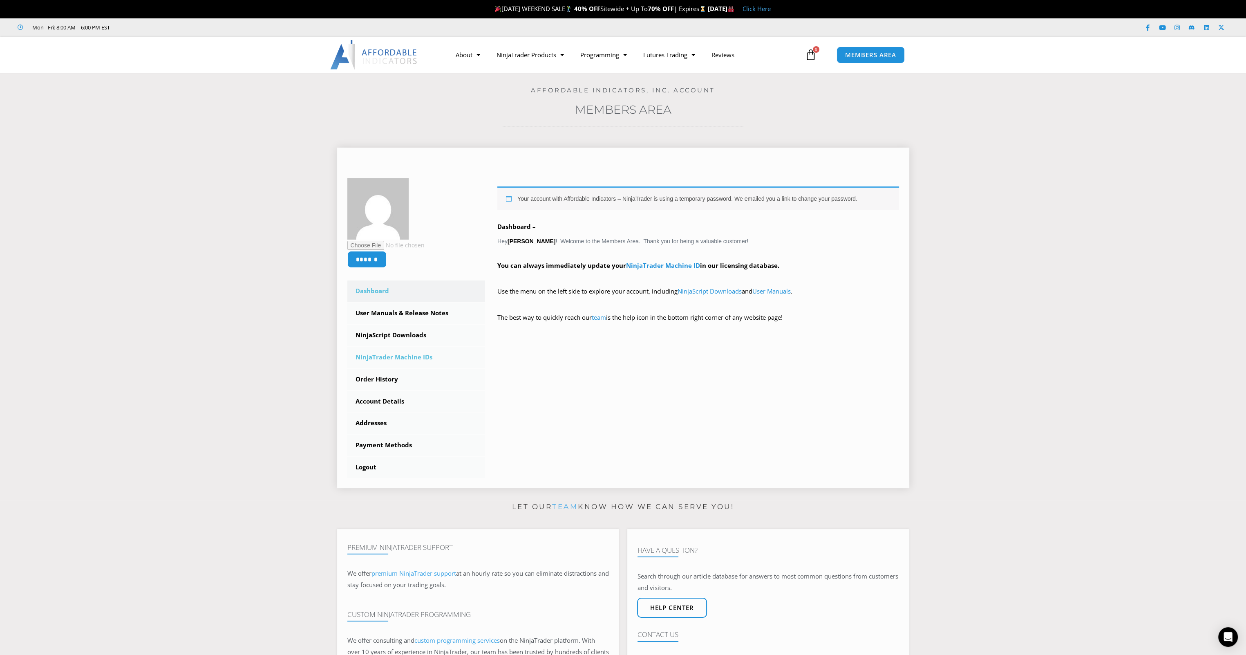
click at [381, 356] on link "NinjaTrader Machine IDs" at bounding box center [416, 357] width 138 height 21
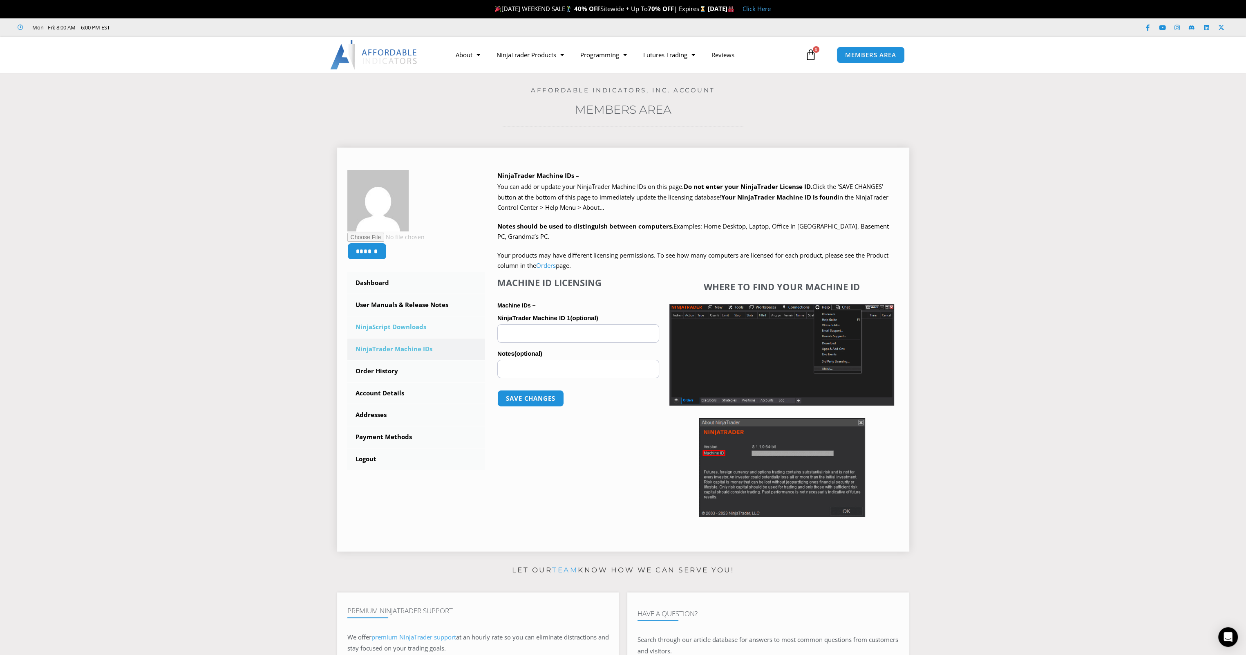
click at [372, 327] on link "NinjaScript Downloads" at bounding box center [416, 326] width 138 height 21
